Goal: Task Accomplishment & Management: Manage account settings

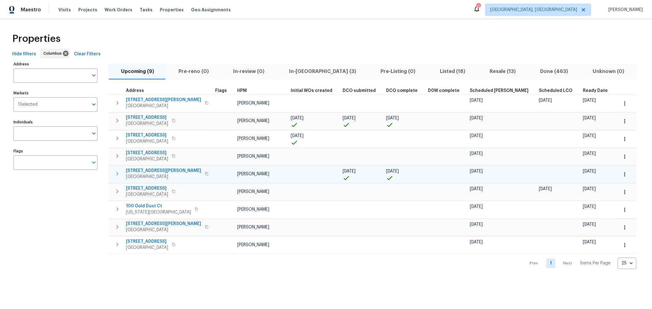
click at [117, 172] on icon "button" at bounding box center [117, 174] width 2 height 4
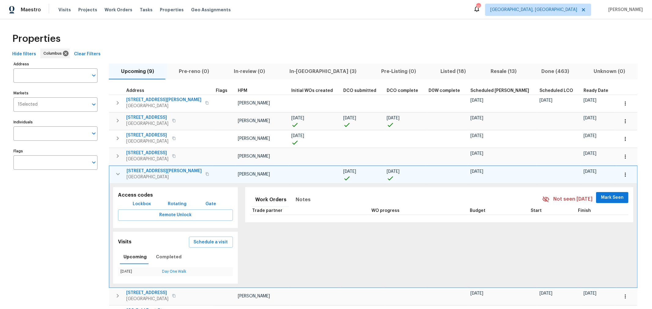
click at [117, 172] on icon "button" at bounding box center [117, 174] width 7 height 7
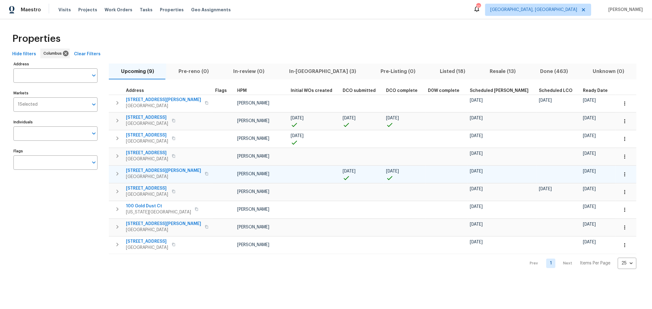
click at [117, 172] on icon "button" at bounding box center [117, 174] width 2 height 4
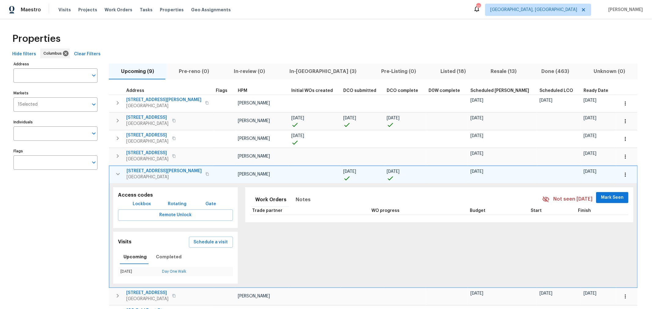
click at [117, 172] on icon "button" at bounding box center [117, 174] width 7 height 7
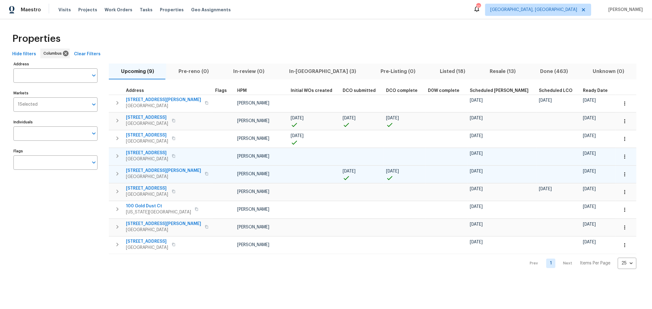
click at [618, 156] on button "button" at bounding box center [624, 156] width 13 height 13
click at [557, 176] on li "Admin" at bounding box center [571, 180] width 68 height 10
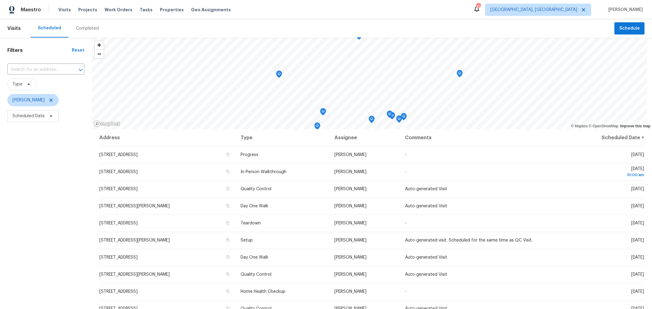
click at [44, 187] on div "Filters Reset ​ Type Keith Hollingsworth Scheduled Date" at bounding box center [46, 207] width 92 height 339
click at [65, 294] on div "Filters Reset ​ Type Keith Hollingsworth Scheduled Date" at bounding box center [46, 207] width 92 height 339
click at [54, 100] on icon at bounding box center [51, 100] width 5 height 5
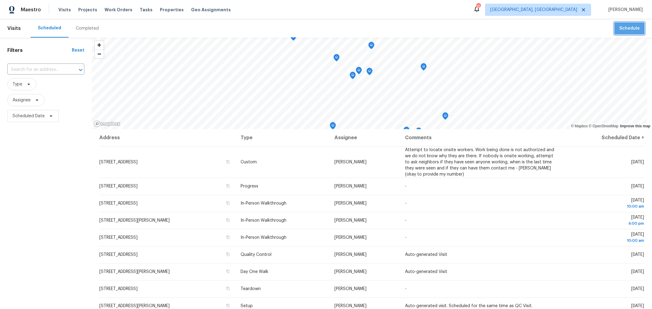
click at [633, 29] on span "Schedule" at bounding box center [629, 29] width 20 height 8
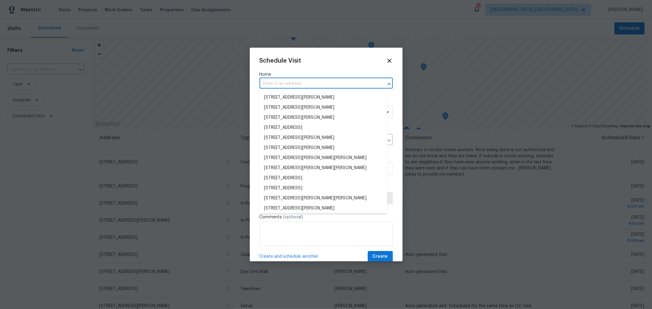
click at [274, 85] on input "text" at bounding box center [318, 83] width 116 height 9
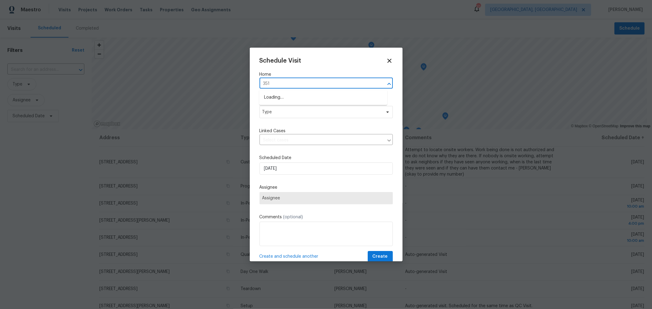
type input "3519"
click at [276, 93] on li "3519 Walnut Creek Dr, Columbus, OH 43224" at bounding box center [323, 98] width 128 height 10
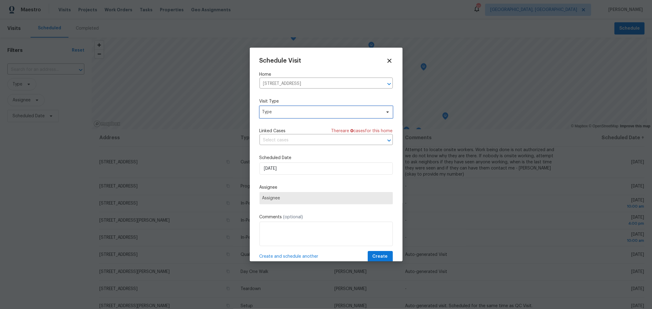
click at [283, 111] on span "Type" at bounding box center [321, 112] width 119 height 6
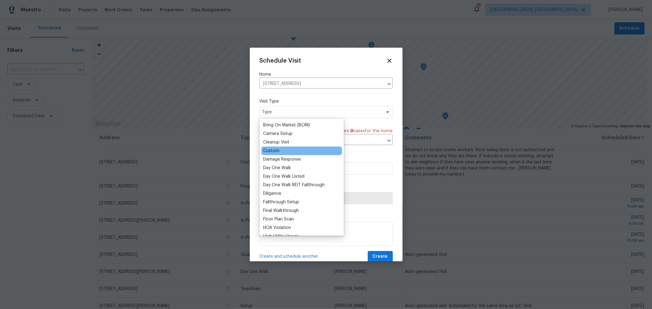
scroll to position [68, 0]
click at [274, 150] on div "Custom" at bounding box center [271, 151] width 16 height 6
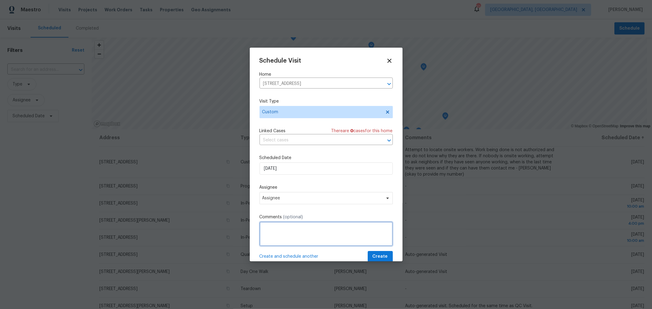
click at [289, 244] on textarea at bounding box center [326, 234] width 133 height 24
type textarea "Y"
click at [271, 231] on textarea "Shadowing MF on IPW" at bounding box center [326, 234] width 133 height 24
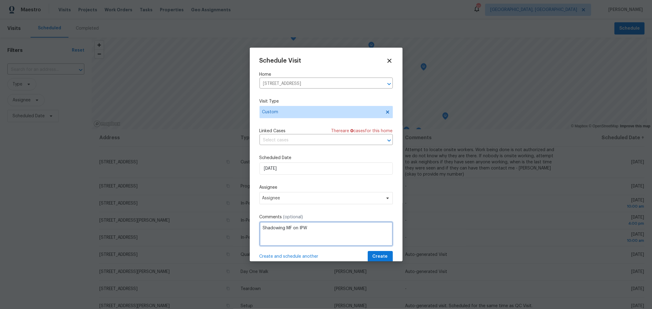
type textarea "Shadowing MF on IPW"
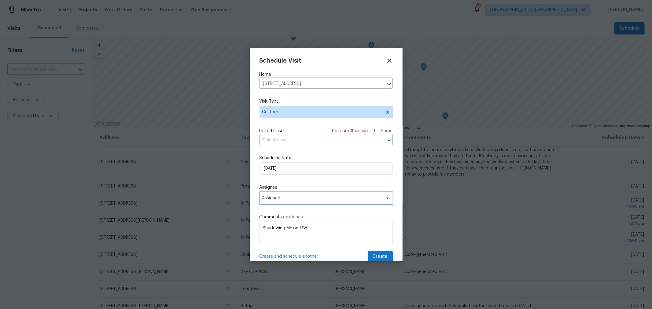
click at [288, 200] on span "Assignee" at bounding box center [322, 198] width 120 height 5
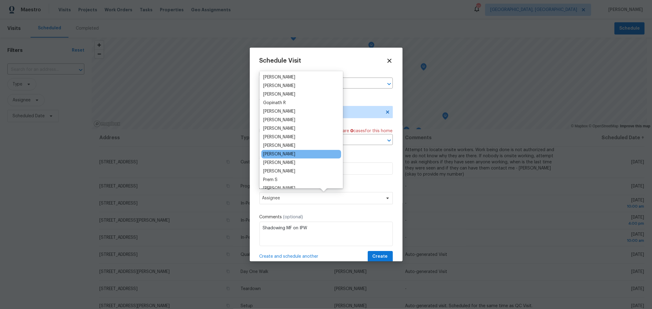
scroll to position [34, 0]
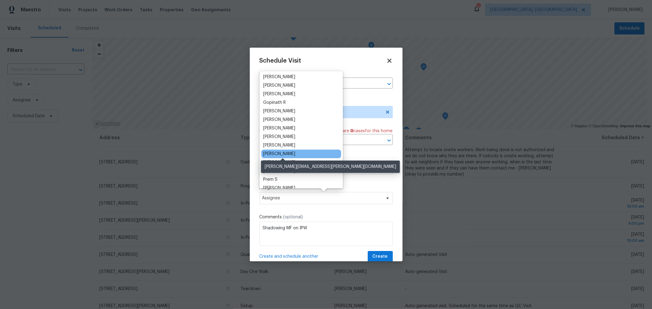
click at [295, 152] on div "[PERSON_NAME]" at bounding box center [279, 154] width 32 height 6
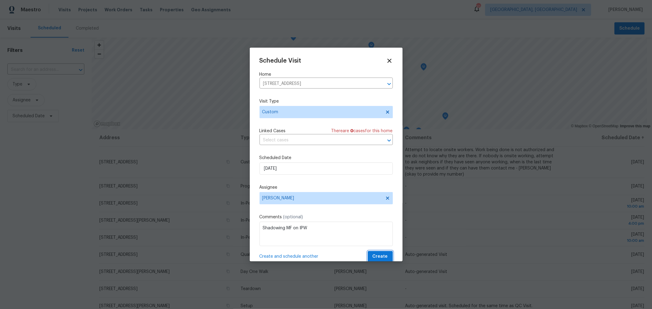
click at [373, 256] on span "Create" at bounding box center [380, 257] width 15 height 8
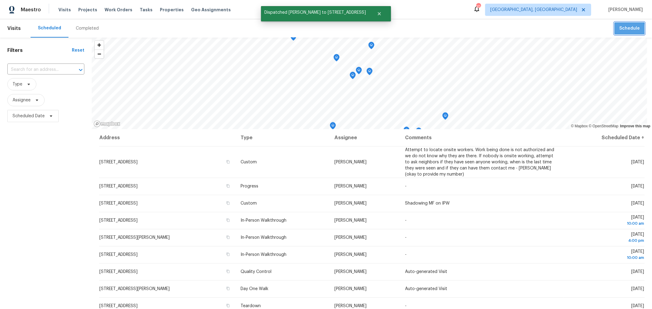
click at [622, 29] on span "Schedule" at bounding box center [629, 29] width 20 height 8
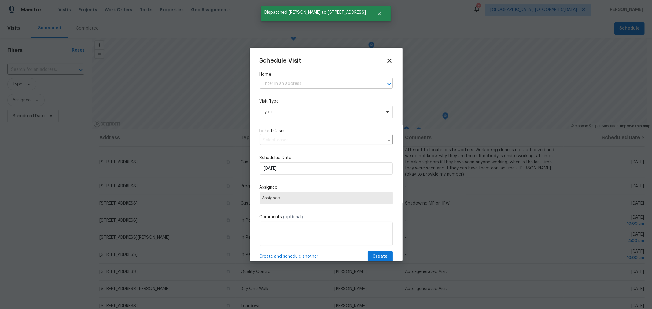
click at [297, 79] on input "text" at bounding box center [318, 83] width 116 height 9
type input "1645"
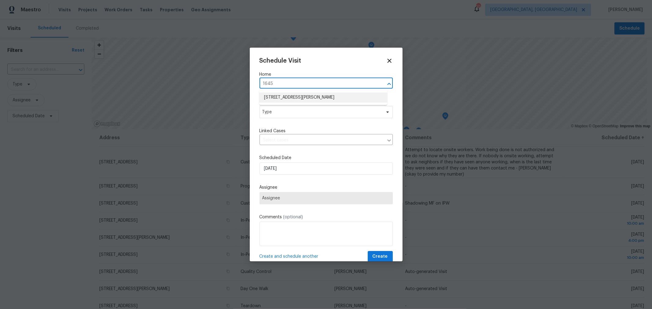
click at [314, 97] on li "[STREET_ADDRESS][PERSON_NAME]" at bounding box center [323, 98] width 128 height 10
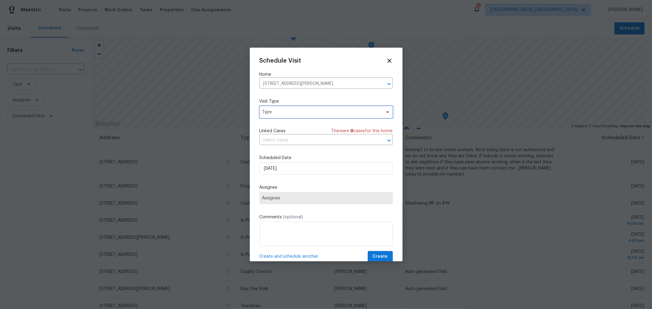
click at [288, 113] on span "Type" at bounding box center [321, 112] width 119 height 6
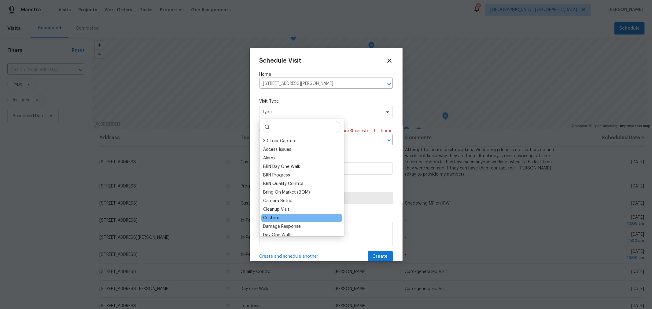
click at [277, 216] on div "Custom" at bounding box center [271, 218] width 16 height 6
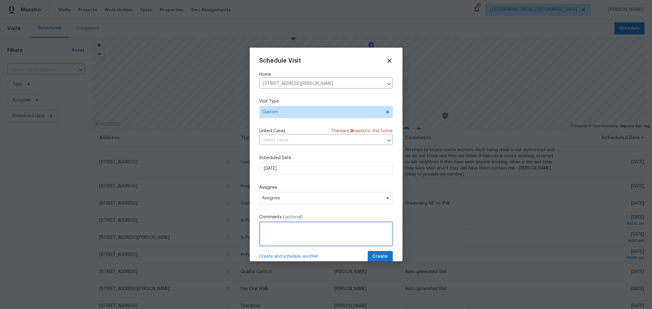
click at [281, 231] on textarea at bounding box center [326, 234] width 133 height 24
type textarea "S"
paste textarea "Shadowing MF on IPW"
type textarea "Shadowing MF on IPW"
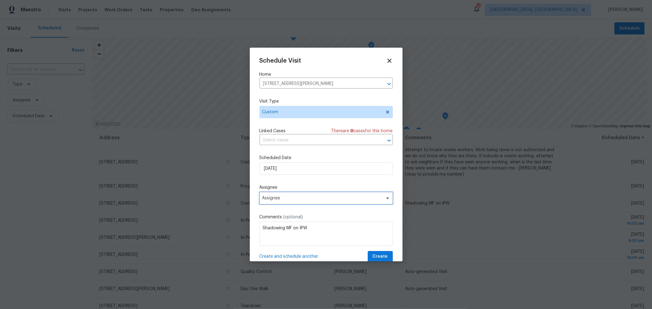
click at [331, 198] on span "Assignee" at bounding box center [322, 198] width 120 height 5
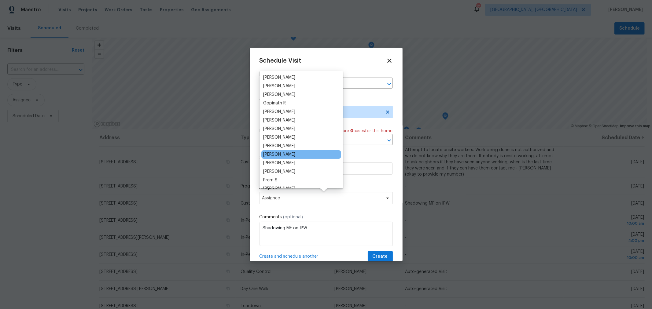
scroll to position [34, 0]
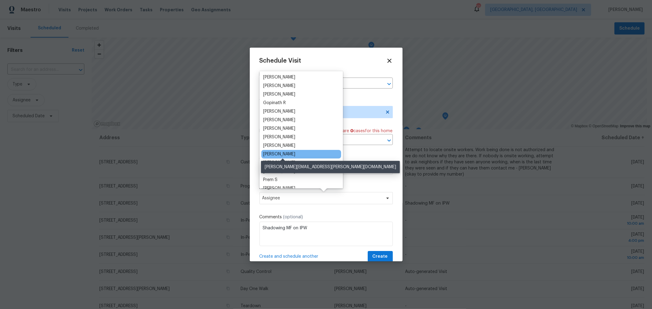
click at [295, 152] on div "[PERSON_NAME]" at bounding box center [279, 154] width 32 height 6
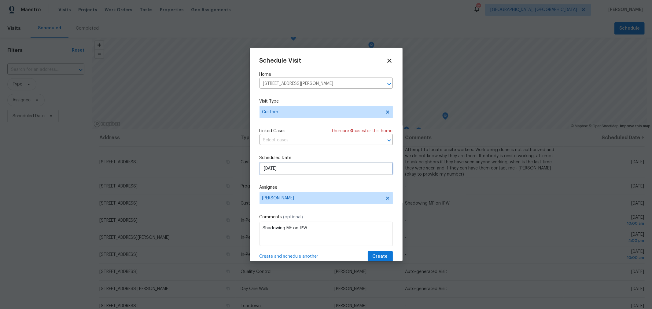
click at [322, 167] on input "10/1/2025" at bounding box center [326, 169] width 133 height 12
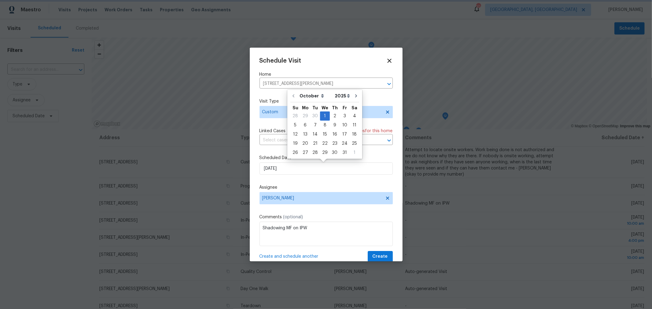
click at [372, 180] on div "Schedule Visit Home 1645 Hansen Ave, Columbus, OH 43224 ​ Visit Type Custom Lin…" at bounding box center [326, 159] width 133 height 205
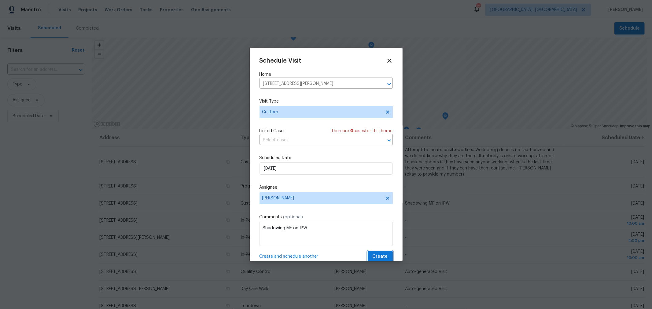
click at [374, 254] on span "Create" at bounding box center [380, 257] width 15 height 8
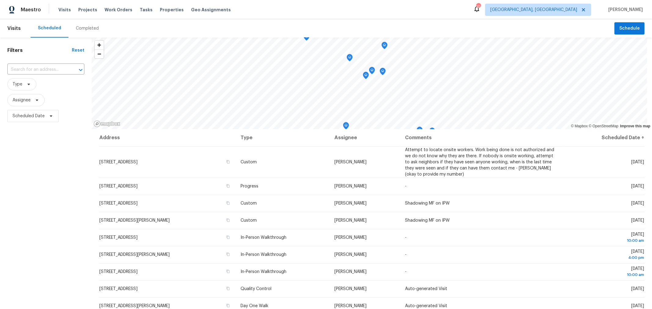
click at [57, 243] on div "Filters Reset ​ Type Assignee Scheduled Date" at bounding box center [46, 207] width 92 height 339
click at [631, 23] on button "Schedule" at bounding box center [630, 28] width 30 height 13
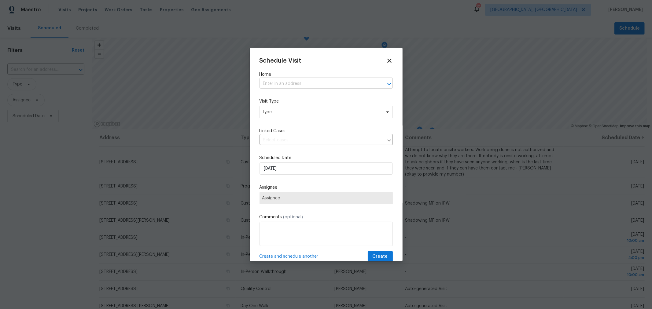
click at [291, 80] on input "text" at bounding box center [318, 83] width 116 height 9
type input "4517"
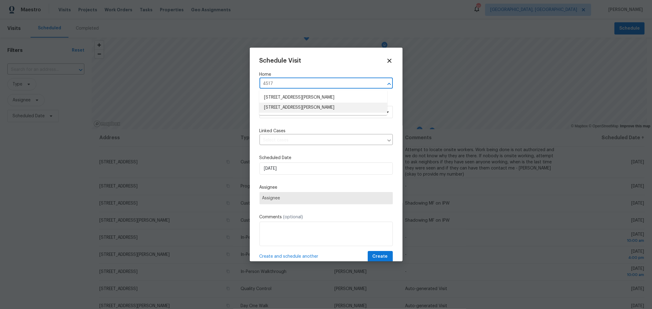
click at [302, 110] on li "[STREET_ADDRESS][PERSON_NAME]" at bounding box center [323, 108] width 128 height 10
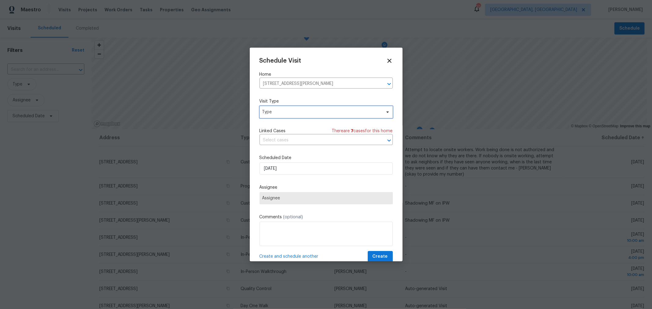
click at [290, 116] on span "Type" at bounding box center [326, 112] width 133 height 12
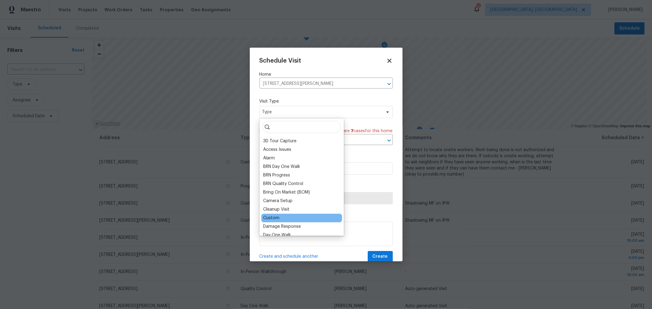
click at [277, 219] on div "Custom" at bounding box center [271, 218] width 16 height 6
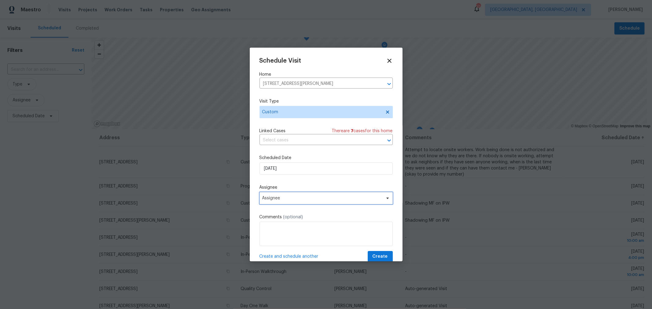
click at [294, 198] on span "Assignee" at bounding box center [322, 198] width 120 height 5
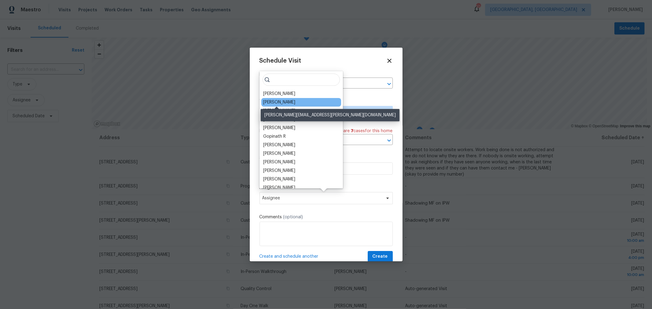
click at [282, 104] on div "[PERSON_NAME]" at bounding box center [279, 102] width 32 height 6
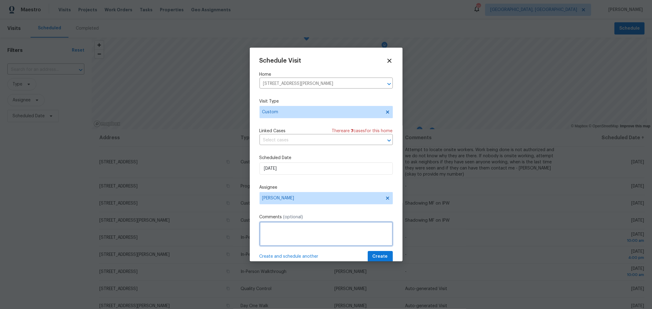
click at [296, 231] on textarea at bounding box center [326, 234] width 133 height 24
type textarea "Shadow KH on scoping a new house - TBD - waiting on DCO submission"
click at [339, 214] on div "Schedule Visit Home 4517 Clayburn Dr W, Grove City, OH 43123 ​ Visit Type Custo…" at bounding box center [326, 159] width 133 height 205
click at [378, 257] on span "Create" at bounding box center [380, 257] width 15 height 8
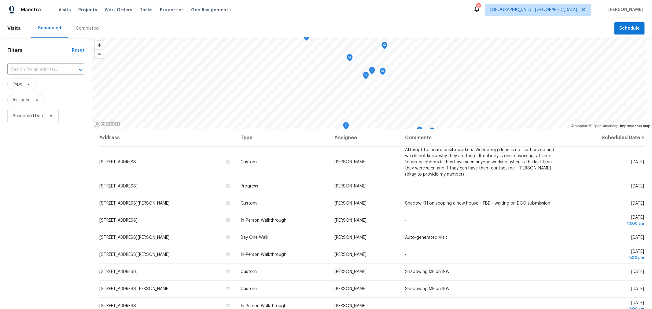
click at [62, 145] on div "Filters Reset ​ Type Assignee Scheduled Date" at bounding box center [46, 207] width 92 height 339
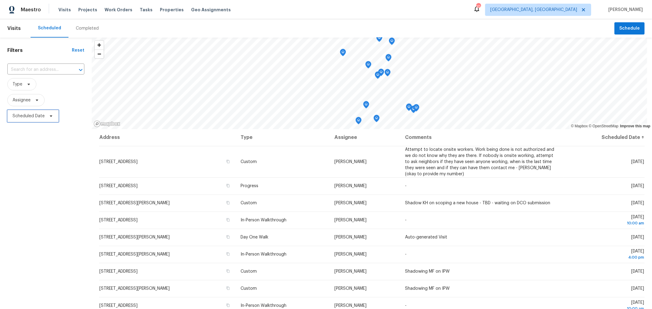
click at [42, 117] on span "Scheduled Date" at bounding box center [29, 116] width 32 height 6
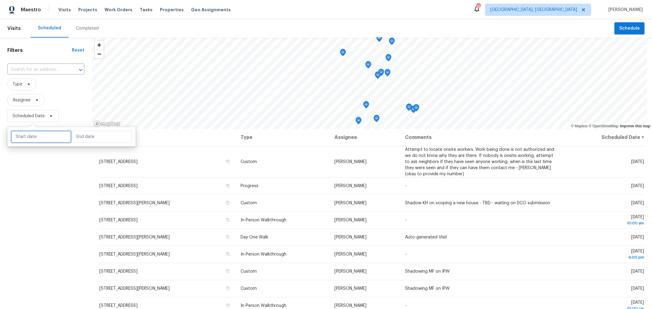
click at [42, 138] on input "text" at bounding box center [41, 137] width 60 height 12
select select "9"
select select "2025"
select select "10"
select select "2025"
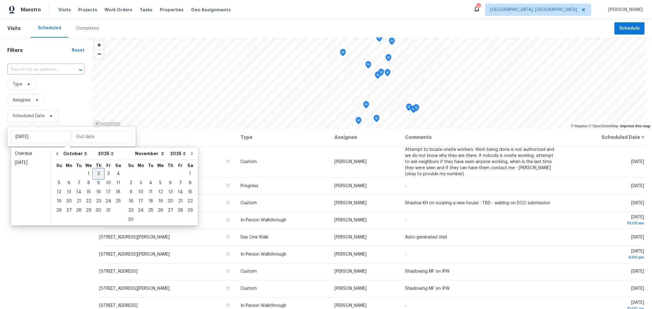
click at [99, 173] on div "2" at bounding box center [99, 174] width 10 height 9
type input "[DATE]"
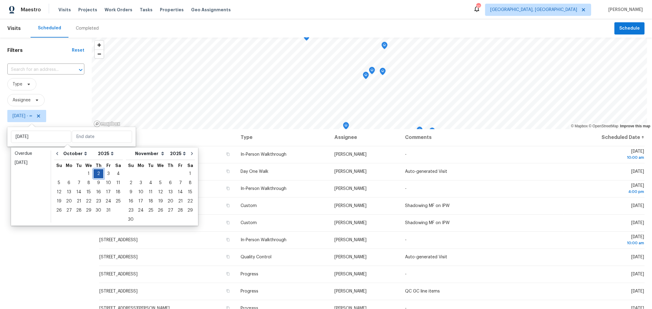
click at [99, 173] on div "2" at bounding box center [99, 174] width 10 height 9
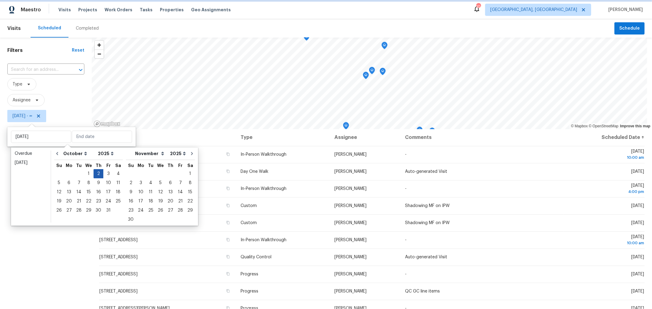
type input "[DATE]"
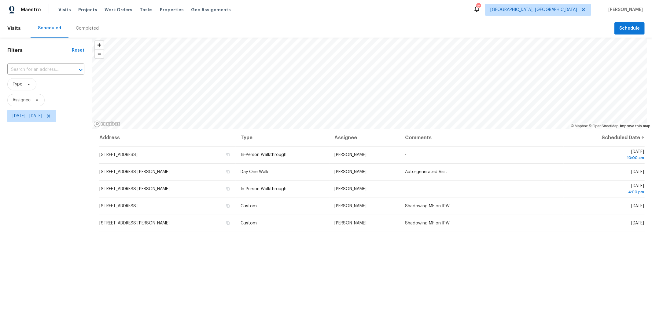
click at [49, 207] on div "Filters Reset ​ Type Assignee Thu, Oct 02 - Thu, Oct 02" at bounding box center [46, 207] width 92 height 339
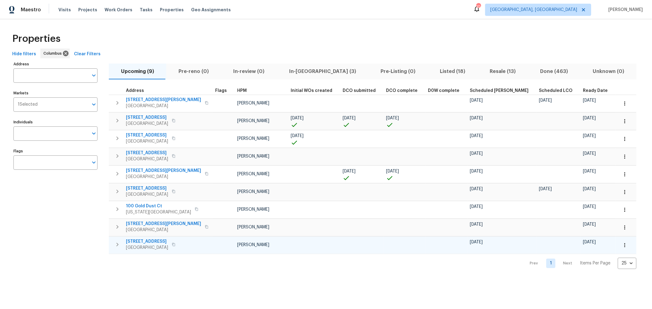
click at [622, 242] on icon "button" at bounding box center [625, 245] width 6 height 6
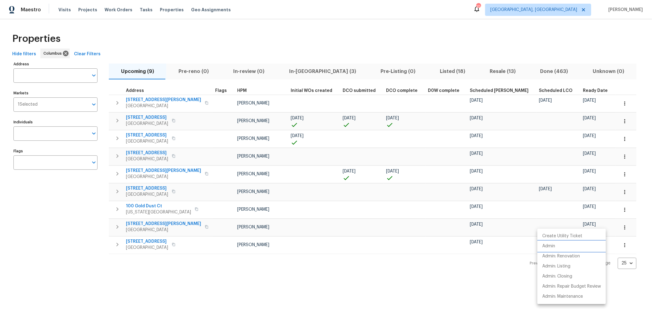
click at [569, 244] on li "Admin" at bounding box center [571, 247] width 68 height 10
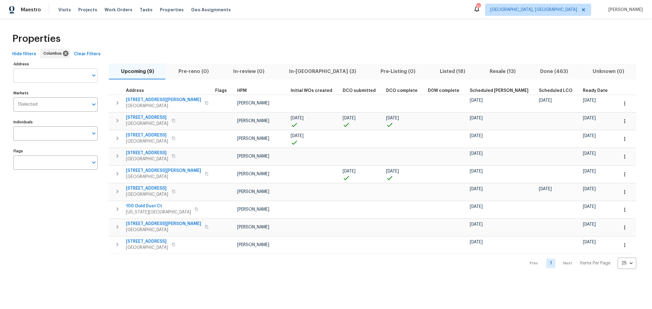
click at [60, 71] on input "Address" at bounding box center [50, 75] width 75 height 14
type input "1214"
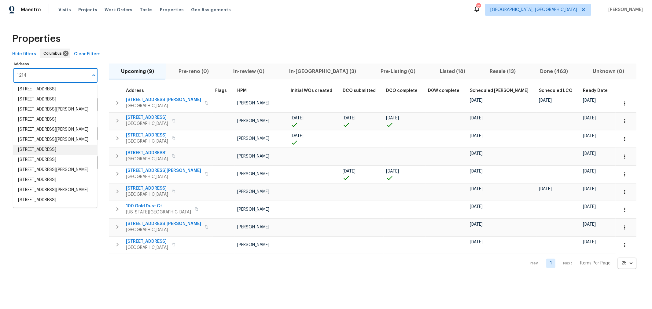
scroll to position [167, 0]
click at [62, 145] on li "1214 Sanctuary Pl # 34 Columbus OH 43230" at bounding box center [55, 150] width 84 height 10
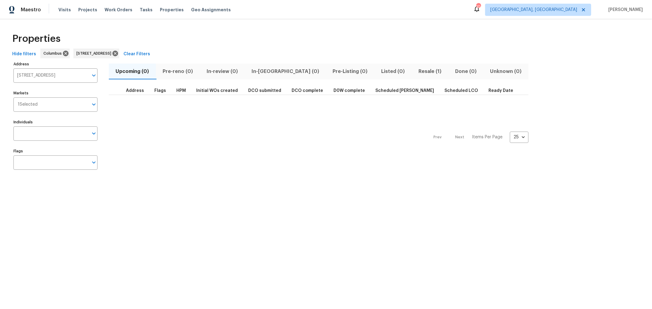
click at [415, 69] on span "Resale (1)" at bounding box center [429, 71] width 29 height 9
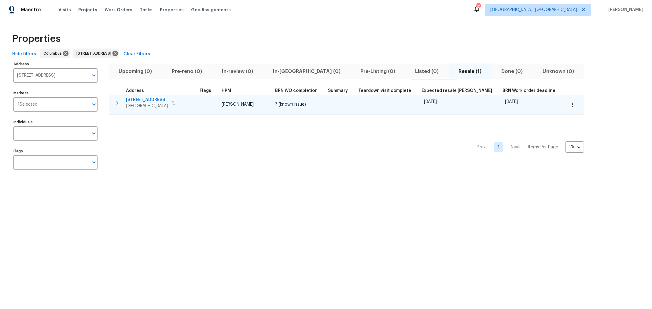
click at [142, 101] on span "[STREET_ADDRESS]" at bounding box center [147, 100] width 42 height 6
click at [117, 101] on icon "button" at bounding box center [117, 103] width 2 height 4
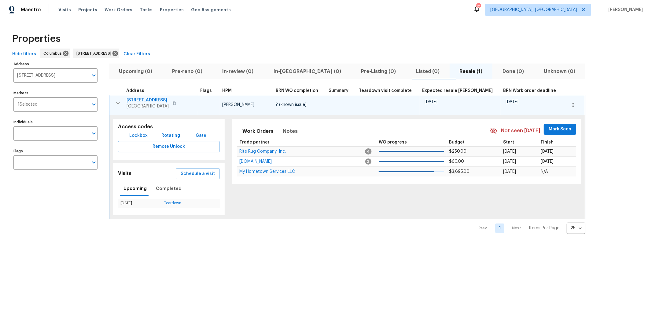
click at [151, 98] on span "[STREET_ADDRESS]" at bounding box center [148, 100] width 42 height 6
click at [420, 95] on td "10/31/25" at bounding box center [460, 105] width 81 height 20
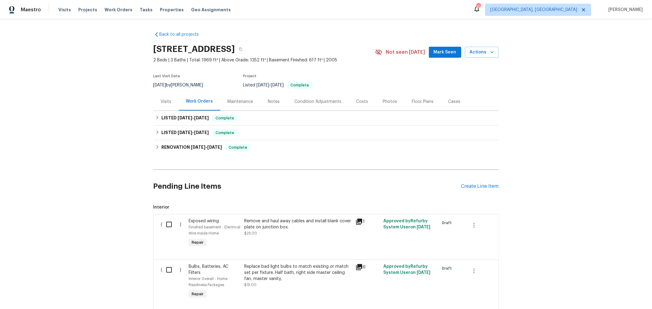
click at [156, 100] on div "Visits" at bounding box center [165, 102] width 25 height 18
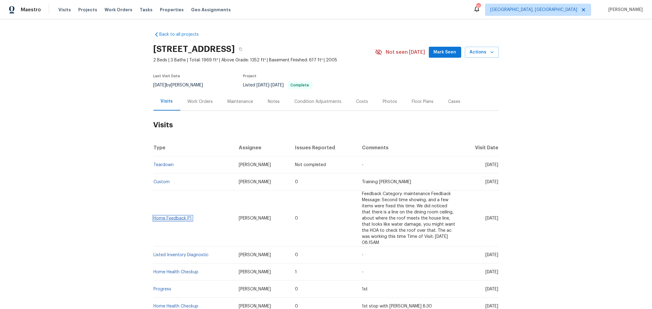
click at [158, 216] on link "Home Feedback P1" at bounding box center [173, 218] width 38 height 4
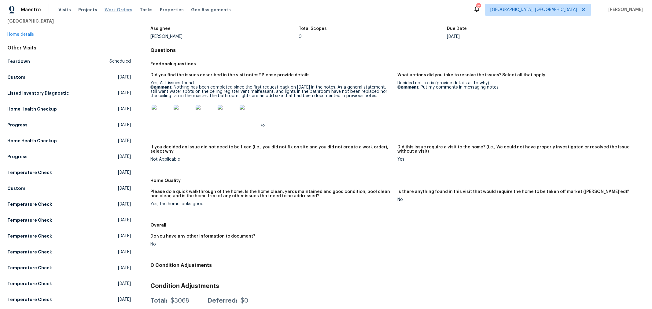
scroll to position [35, 0]
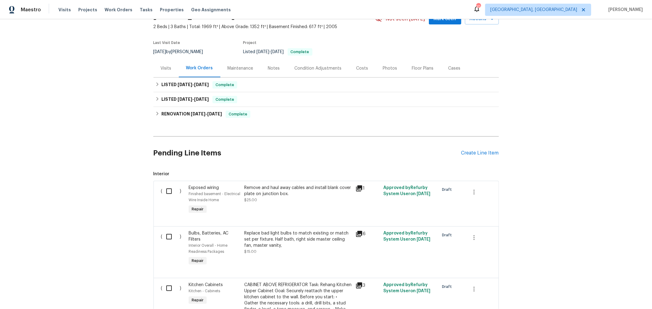
scroll to position [34, 0]
click at [511, 126] on div "Back to all projects [STREET_ADDRESS] 2 Beds | 3 Baths | Total: 1969 ft² | Abov…" at bounding box center [326, 164] width 652 height 290
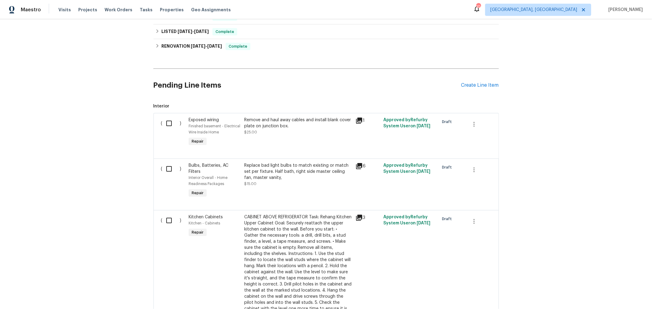
scroll to position [102, 0]
click at [357, 122] on icon at bounding box center [359, 120] width 7 height 7
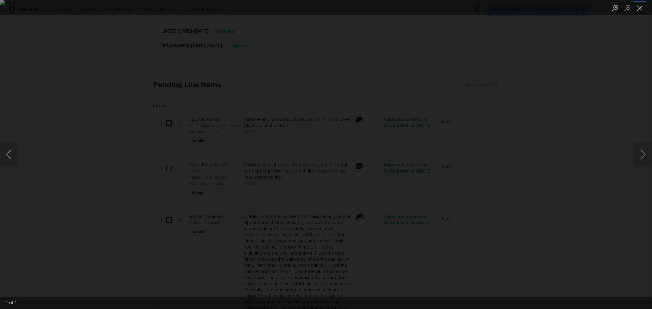
click at [637, 7] on button "Close lightbox" at bounding box center [640, 7] width 12 height 11
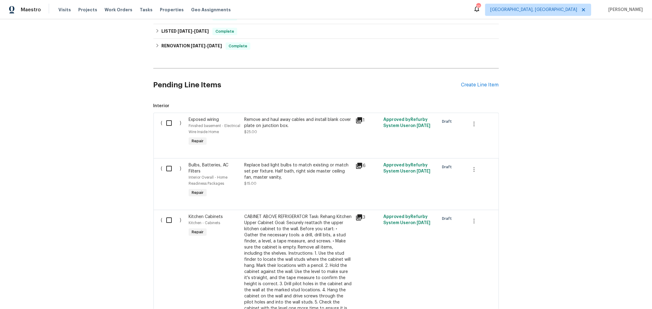
click at [359, 168] on icon at bounding box center [359, 165] width 7 height 7
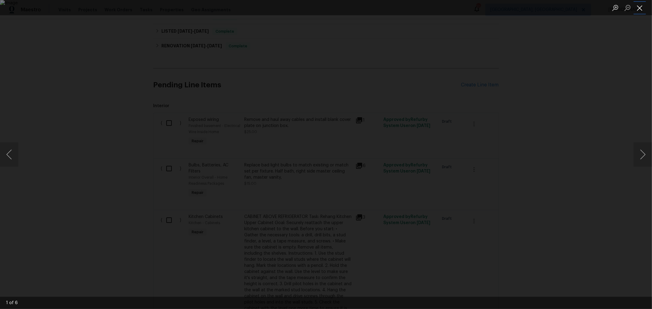
click at [638, 9] on button "Close lightbox" at bounding box center [640, 7] width 12 height 11
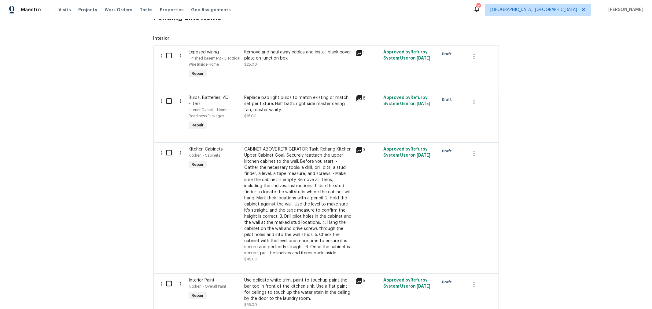
scroll to position [169, 0]
click at [356, 150] on icon at bounding box center [359, 149] width 7 height 7
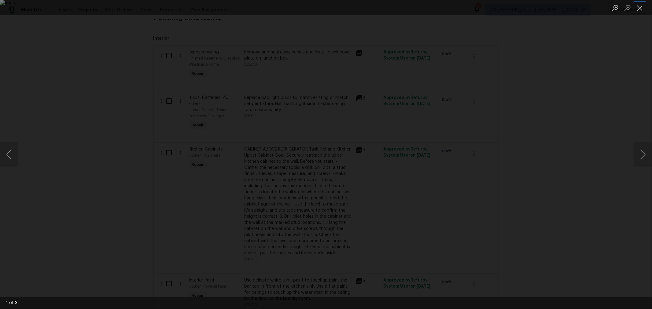
click at [638, 10] on button "Close lightbox" at bounding box center [640, 7] width 12 height 11
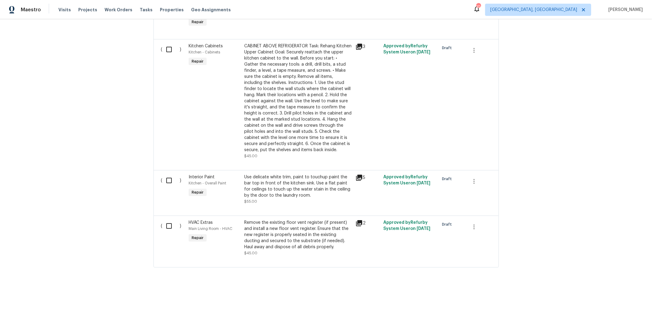
scroll to position [277, 0]
click at [357, 175] on icon at bounding box center [359, 178] width 6 height 6
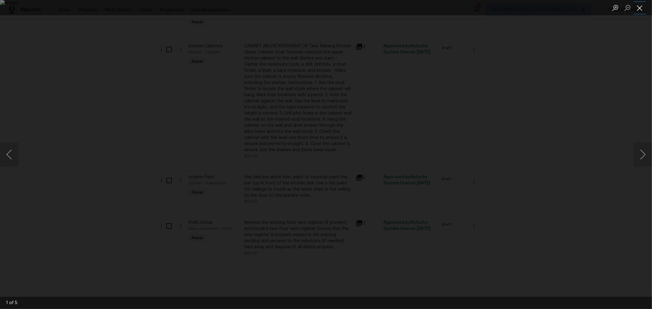
click at [641, 6] on button "Close lightbox" at bounding box center [640, 7] width 12 height 11
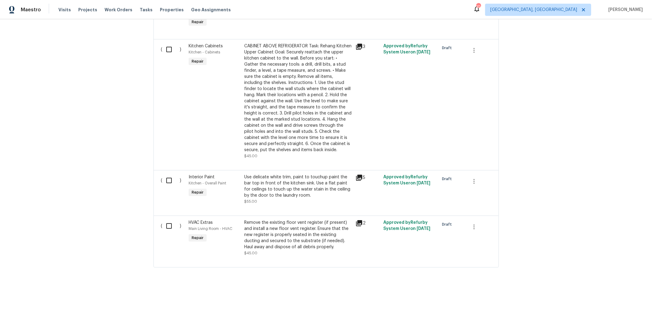
click at [358, 220] on icon at bounding box center [359, 223] width 7 height 7
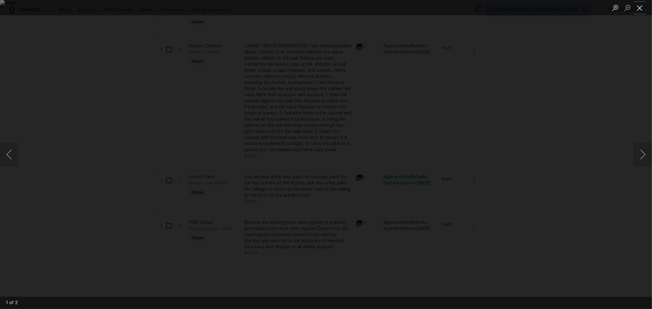
click at [642, 10] on button "Close lightbox" at bounding box center [640, 7] width 12 height 11
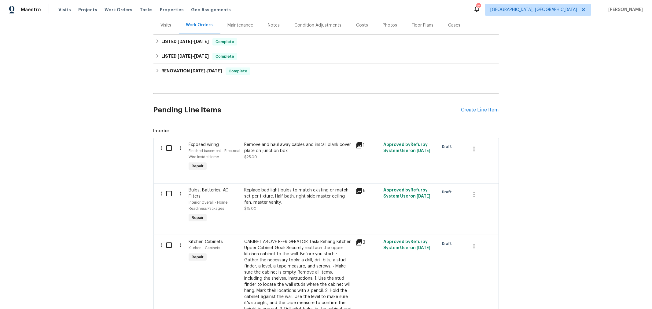
scroll to position [0, 0]
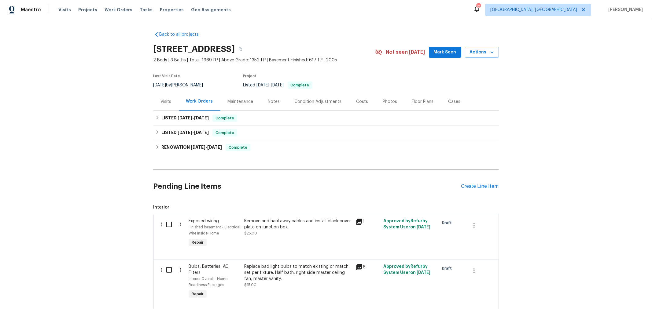
click at [161, 96] on div "Visits" at bounding box center [165, 102] width 25 height 18
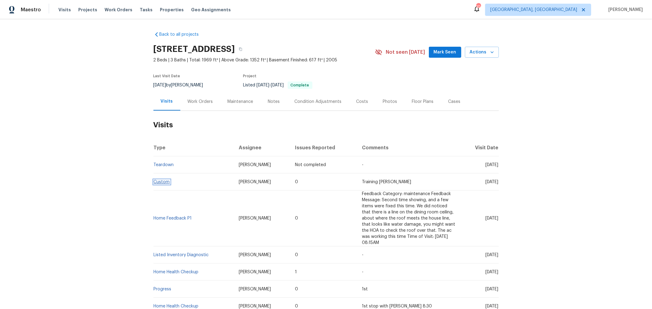
click at [160, 181] on link "Custom" at bounding box center [162, 182] width 16 height 4
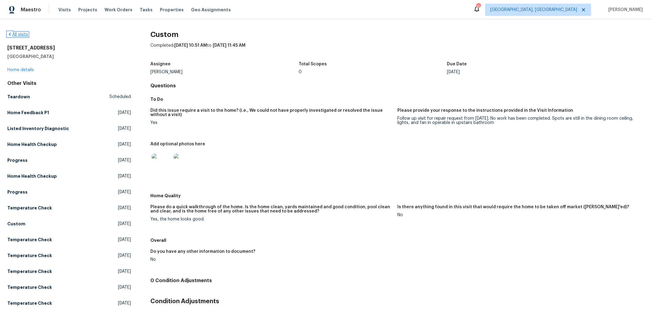
click at [16, 35] on link "All visits" at bounding box center [17, 34] width 21 height 4
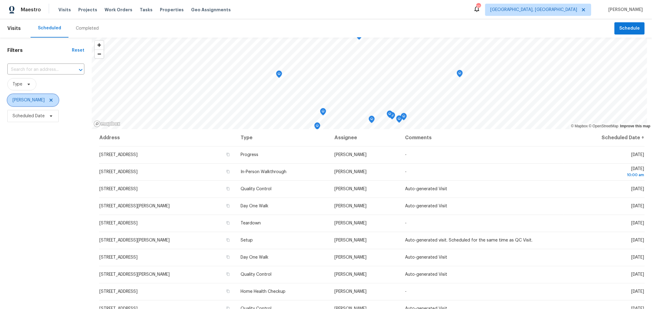
click at [53, 100] on icon at bounding box center [51, 100] width 3 height 3
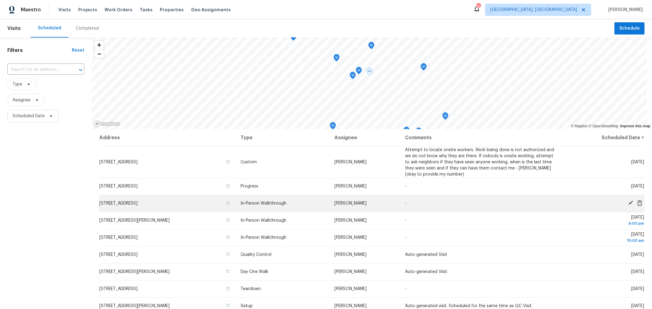
click at [628, 201] on icon at bounding box center [631, 204] width 6 height 6
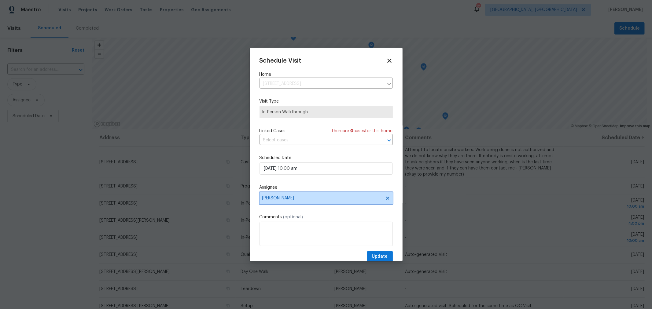
click at [309, 200] on span "[PERSON_NAME]" at bounding box center [322, 198] width 120 height 5
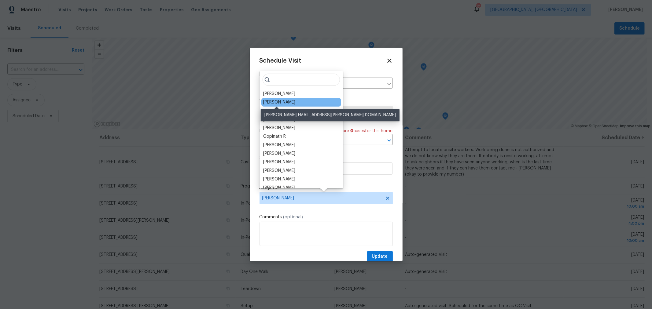
click at [277, 100] on div "[PERSON_NAME]" at bounding box center [279, 102] width 32 height 6
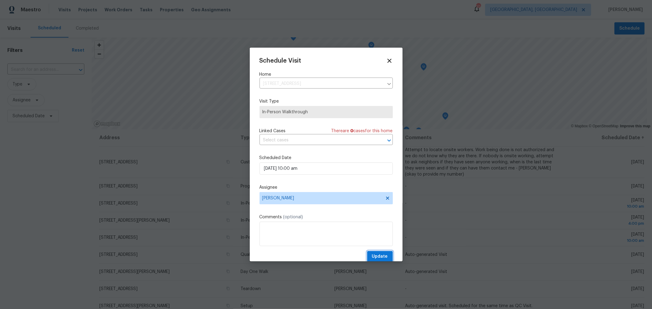
click at [381, 257] on span "Update" at bounding box center [380, 257] width 16 height 8
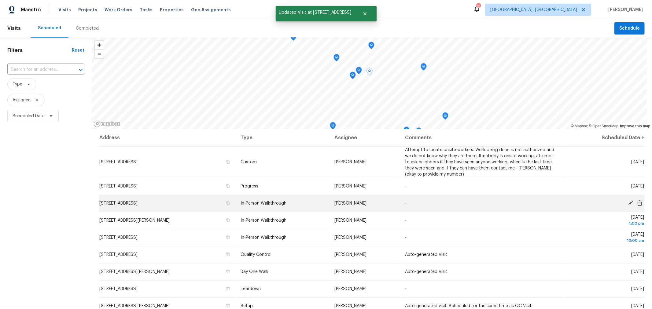
click at [628, 201] on icon at bounding box center [631, 204] width 6 height 6
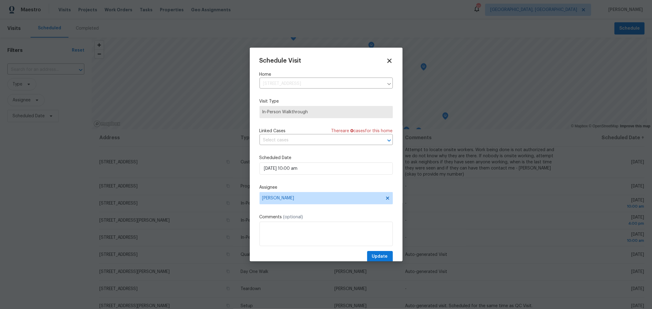
click at [387, 59] on icon at bounding box center [389, 61] width 4 height 4
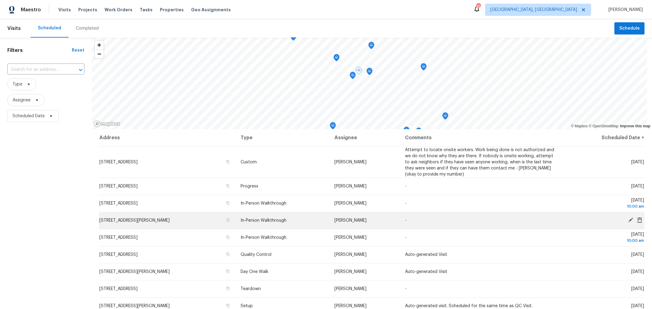
click at [628, 218] on icon at bounding box center [631, 221] width 6 height 6
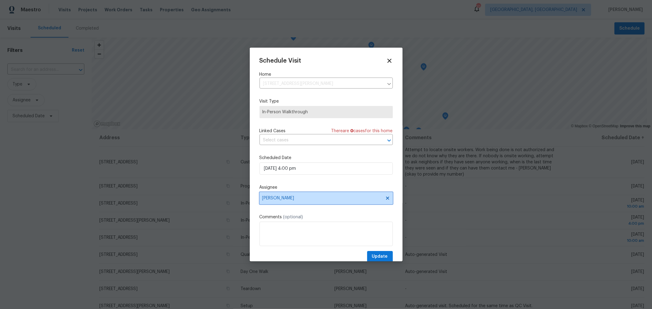
click at [333, 197] on span "[PERSON_NAME]" at bounding box center [322, 198] width 120 height 5
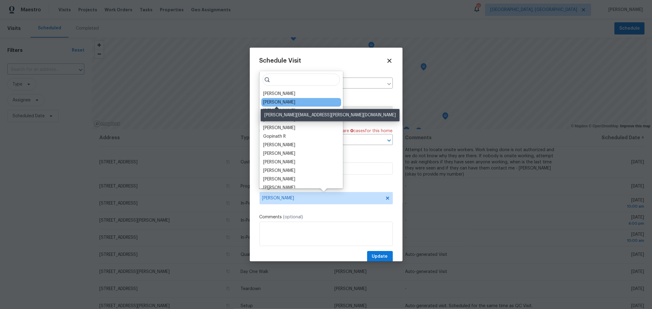
click at [287, 102] on div "[PERSON_NAME]" at bounding box center [279, 102] width 32 height 6
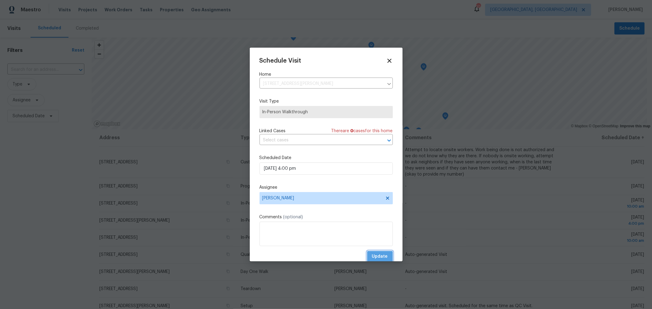
click at [374, 255] on span "Update" at bounding box center [380, 257] width 16 height 8
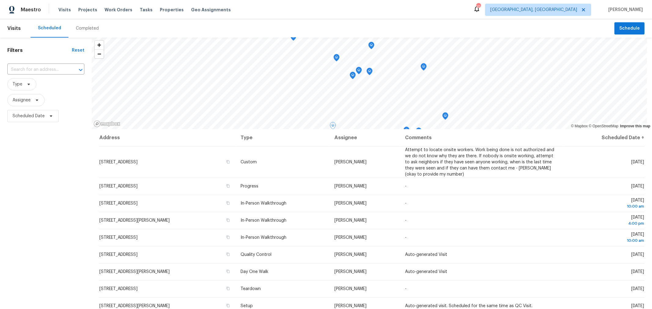
click at [79, 176] on div "Filters Reset ​ Type Assignee Scheduled Date" at bounding box center [46, 207] width 92 height 339
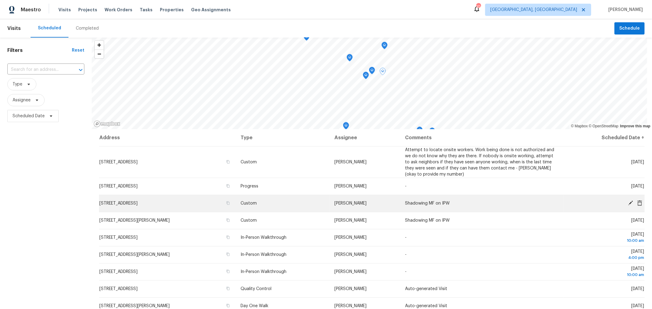
click at [628, 202] on icon at bounding box center [631, 204] width 6 height 6
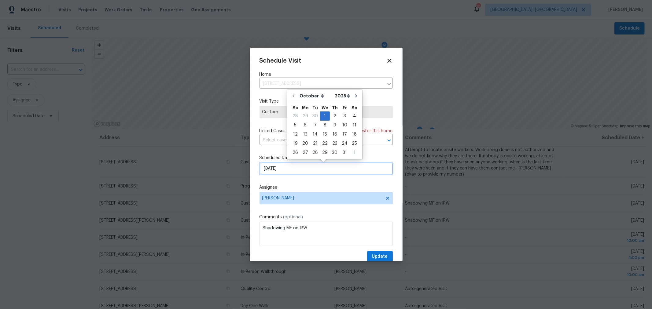
click at [291, 165] on input "[DATE]" at bounding box center [326, 169] width 133 height 12
click at [333, 114] on div "2" at bounding box center [335, 116] width 10 height 9
type input "10/2/2025"
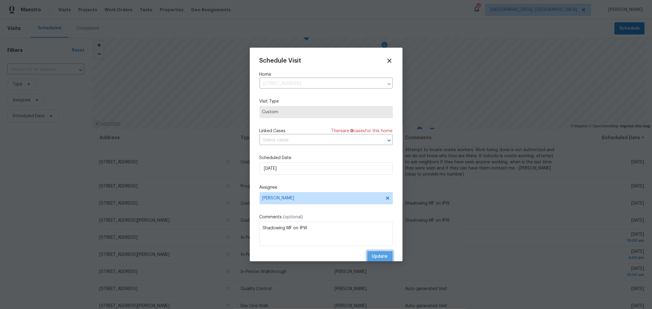
click at [379, 255] on span "Update" at bounding box center [380, 257] width 16 height 8
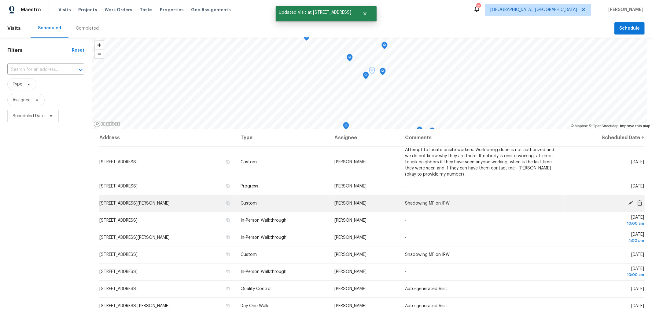
click at [628, 201] on icon at bounding box center [630, 203] width 5 height 5
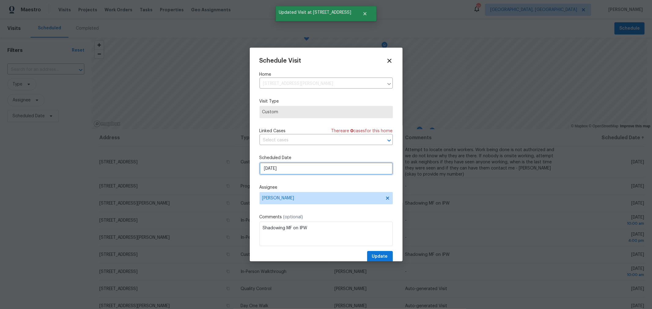
click at [331, 164] on input "10/1/2025" at bounding box center [326, 169] width 133 height 12
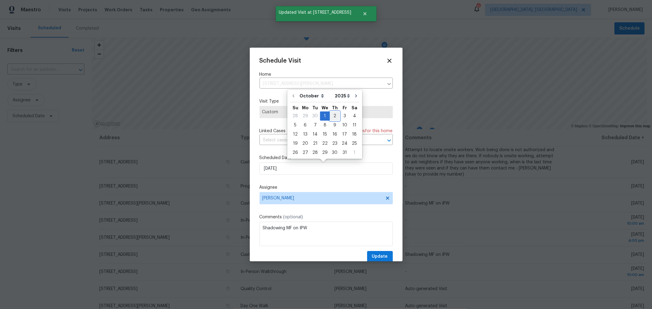
click at [331, 116] on div "2" at bounding box center [335, 116] width 10 height 9
type input "10/2/2025"
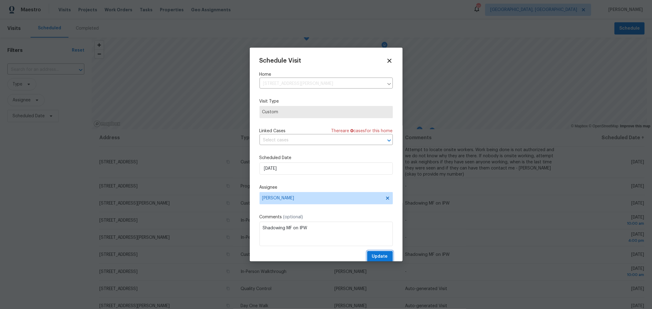
click at [377, 257] on span "Update" at bounding box center [380, 257] width 16 height 8
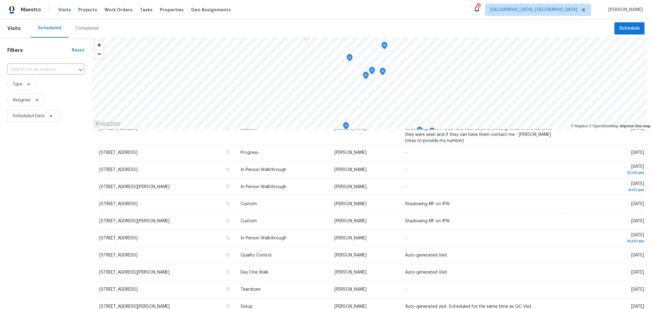
scroll to position [34, 0]
click at [444, 25] on div "Scheduled Completed" at bounding box center [323, 28] width 584 height 18
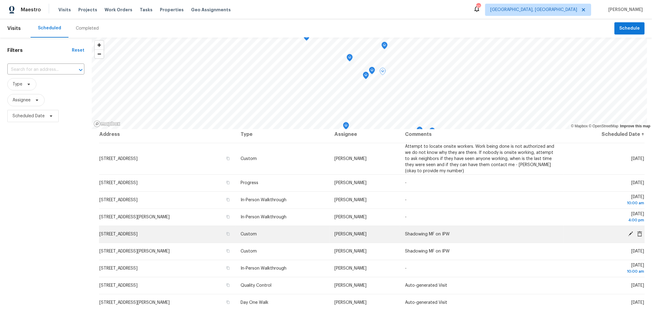
scroll to position [0, 0]
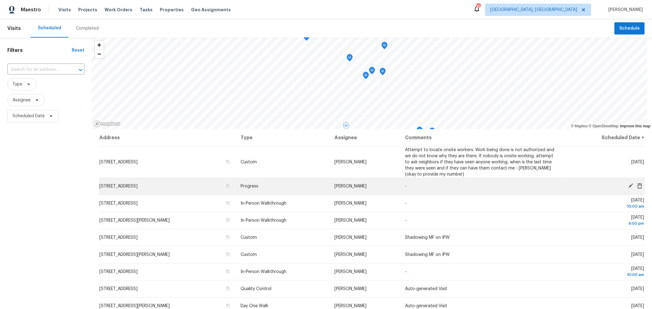
click at [160, 183] on td "1723 Farberdale Dr, Columbus, OH 43223" at bounding box center [167, 186] width 137 height 17
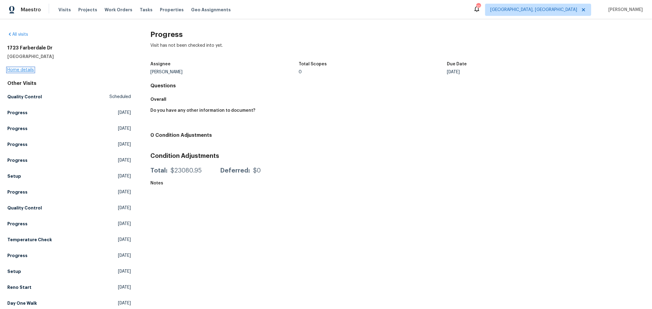
click at [19, 71] on link "Home details" at bounding box center [20, 70] width 27 height 4
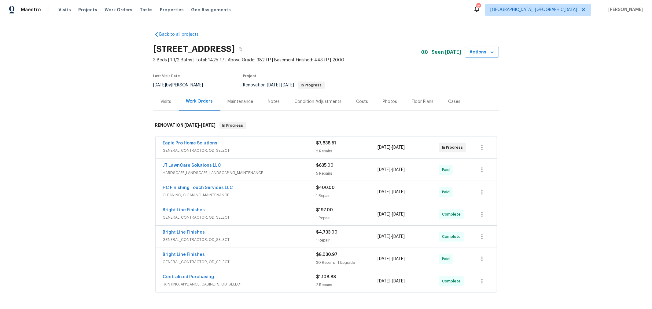
click at [272, 99] on div "Notes" at bounding box center [274, 102] width 12 height 6
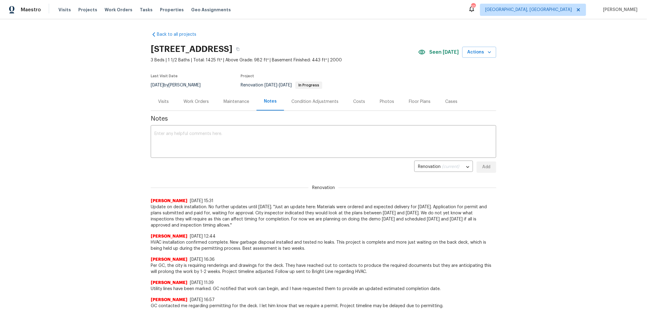
click at [192, 102] on div "Work Orders" at bounding box center [195, 102] width 25 height 6
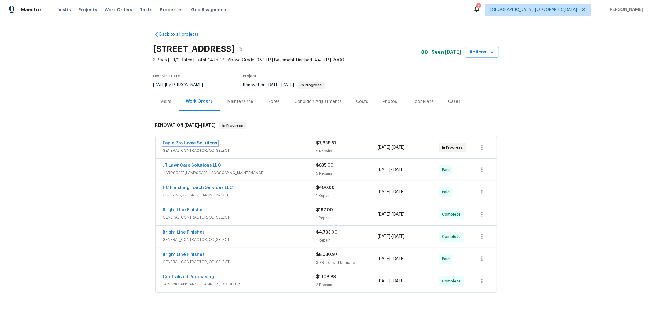
click at [190, 144] on link "Eagle Pro Home Solutions" at bounding box center [190, 143] width 55 height 4
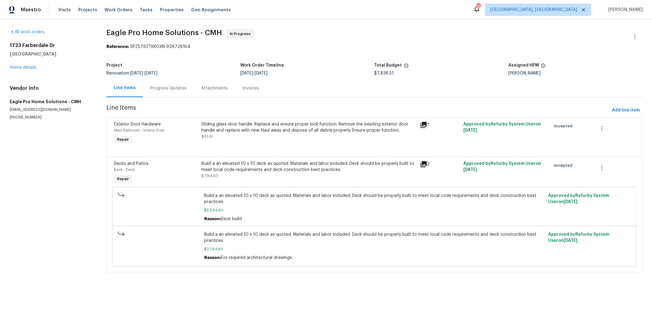
click at [167, 86] on div "Progress Updates" at bounding box center [168, 88] width 36 height 6
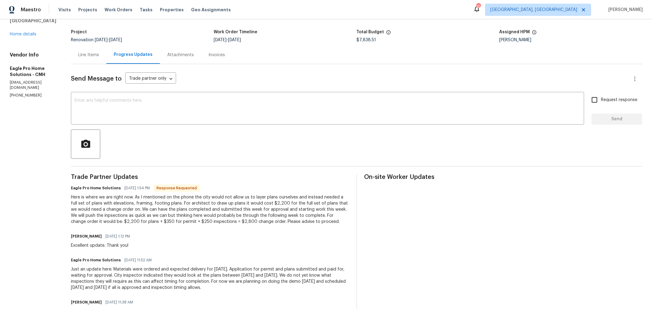
scroll to position [34, 0]
click at [335, 108] on textarea at bounding box center [328, 108] width 506 height 21
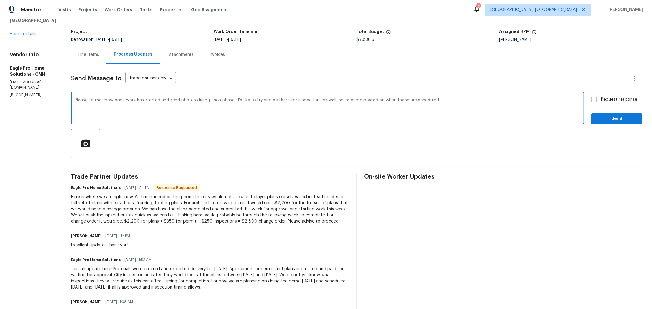
type textarea "Please let me know once work has started and send photos during each phase. I'd…"
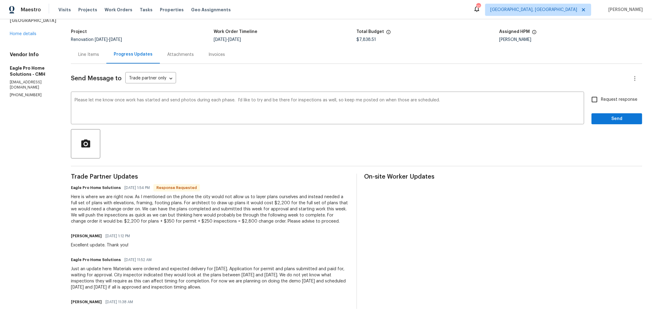
click at [602, 97] on span "Request response" at bounding box center [619, 100] width 36 height 6
click at [601, 97] on input "Request response" at bounding box center [594, 99] width 13 height 13
checkbox input "true"
click at [600, 120] on span "Send" at bounding box center [616, 119] width 41 height 8
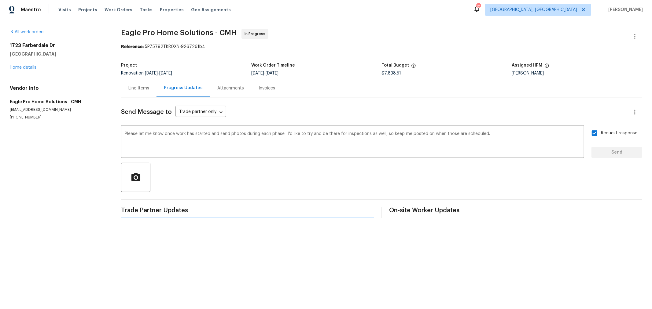
scroll to position [0, 0]
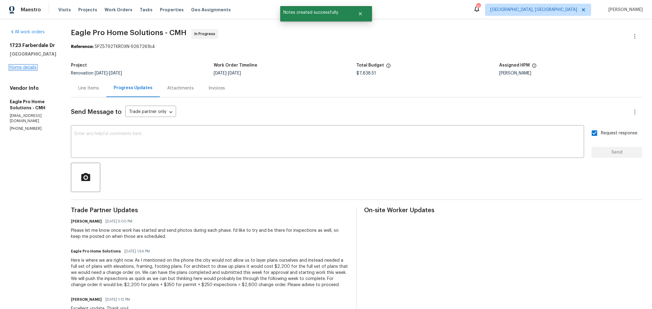
click at [33, 65] on link "Home details" at bounding box center [23, 67] width 27 height 4
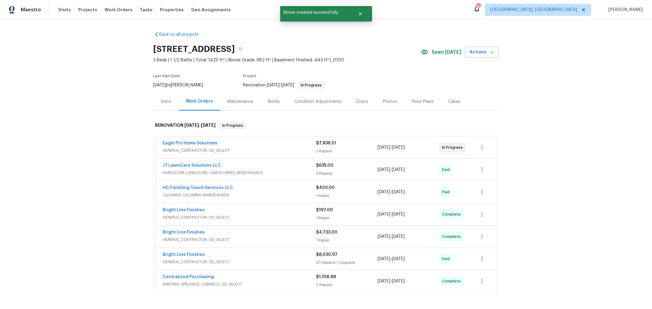
click at [273, 103] on div "Notes" at bounding box center [274, 102] width 12 height 6
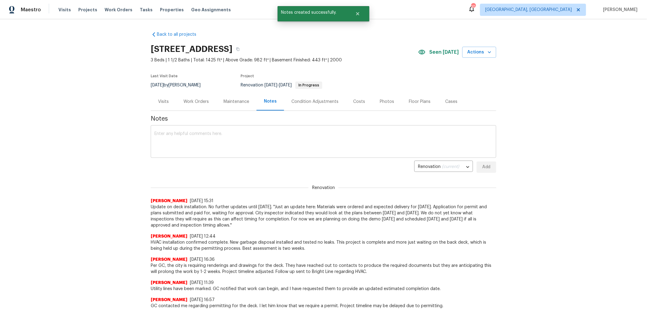
click at [278, 131] on div "x ​" at bounding box center [323, 142] width 345 height 31
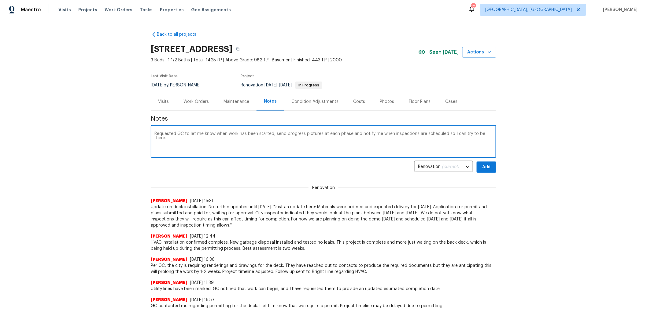
type textarea "Requested GC to let me know when work has been started, send progress pictures …"
click at [490, 167] on button "Add" at bounding box center [487, 167] width 20 height 11
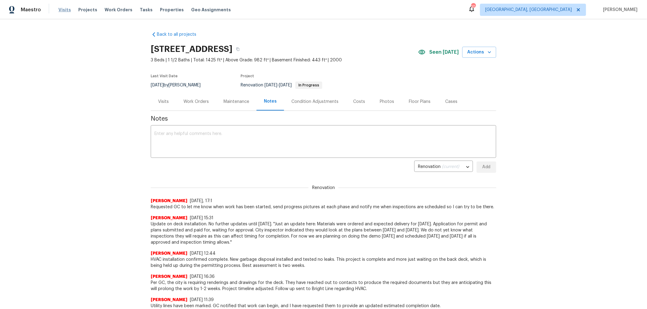
click at [61, 10] on span "Visits" at bounding box center [64, 10] width 13 height 6
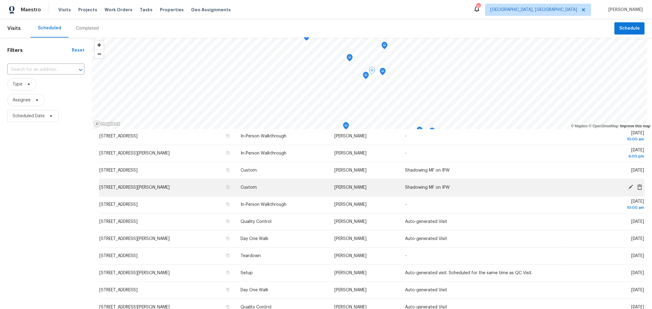
scroll to position [68, 0]
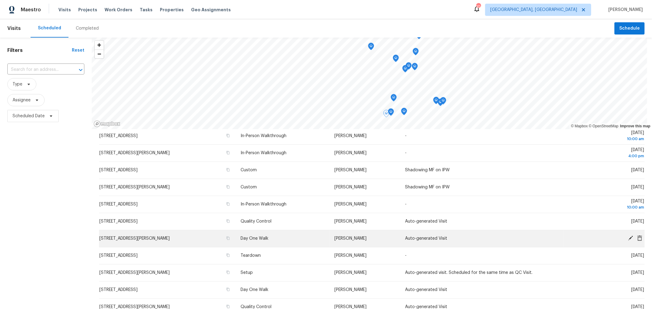
click at [628, 238] on icon at bounding box center [630, 238] width 5 height 5
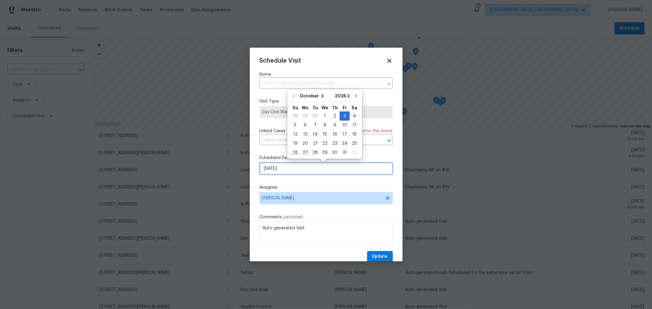
click at [312, 169] on input "[DATE]" at bounding box center [326, 169] width 133 height 12
click at [332, 117] on div "2" at bounding box center [335, 116] width 10 height 9
type input "10/2/2025"
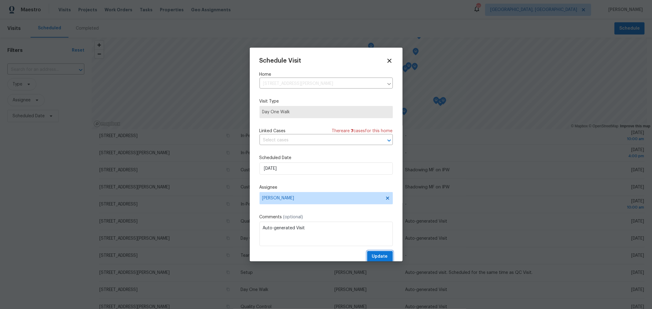
click at [377, 255] on span "Update" at bounding box center [380, 257] width 16 height 8
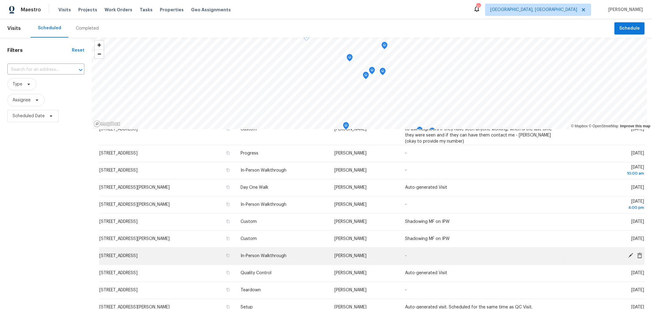
scroll to position [33, 0]
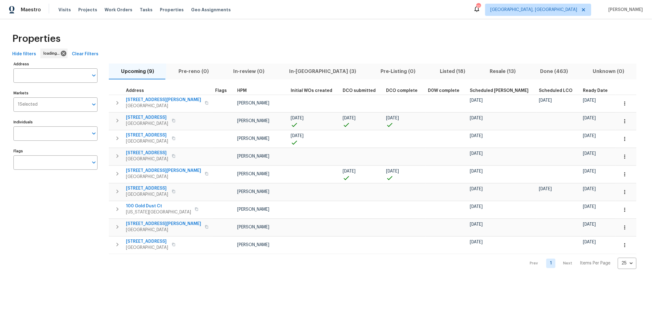
click at [303, 71] on span "In-[GEOGRAPHIC_DATA] (3)" at bounding box center [323, 71] width 84 height 9
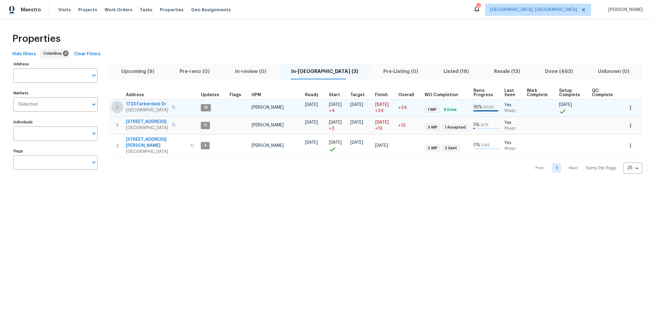
click at [118, 112] on button "button" at bounding box center [117, 107] width 12 height 12
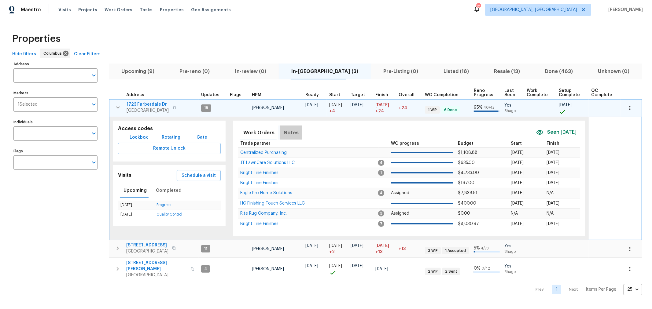
click at [289, 131] on span "Notes" at bounding box center [291, 133] width 15 height 9
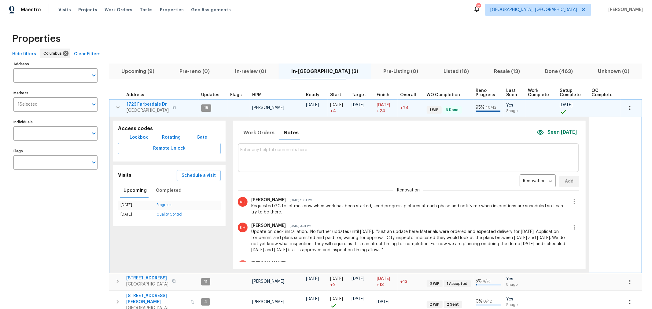
click at [118, 107] on icon "button" at bounding box center [118, 107] width 4 height 2
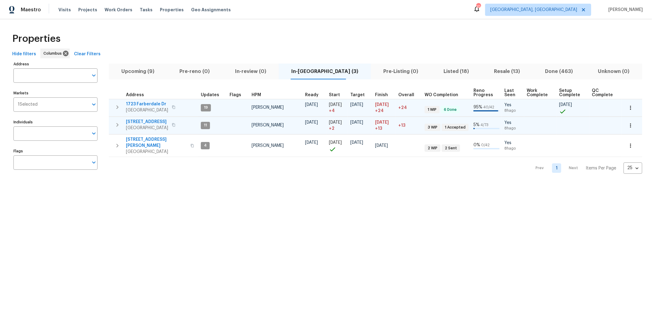
click at [118, 122] on icon "button" at bounding box center [117, 124] width 7 height 7
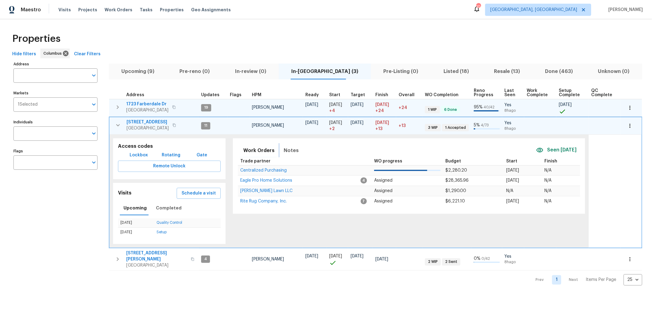
click at [280, 146] on button "Notes" at bounding box center [291, 150] width 22 height 15
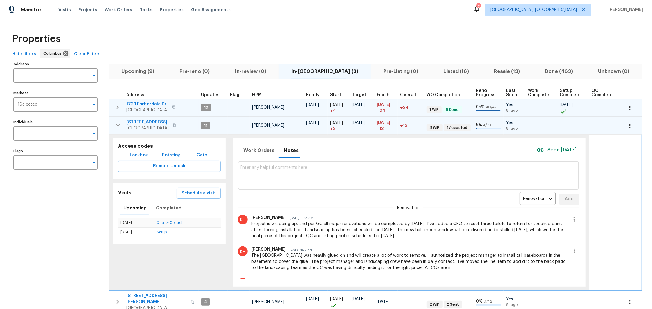
click at [117, 123] on icon "button" at bounding box center [117, 125] width 7 height 7
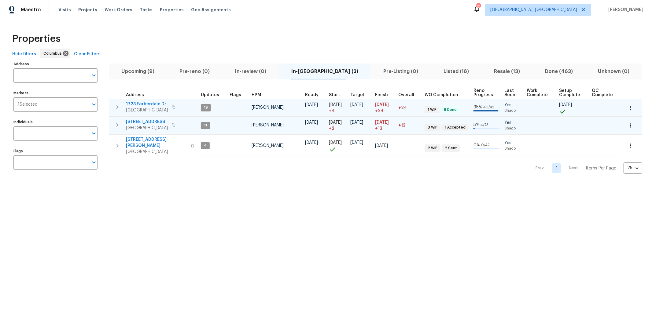
click at [120, 124] on icon "button" at bounding box center [117, 124] width 7 height 7
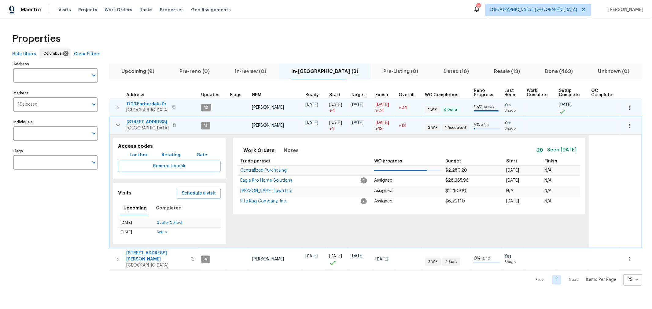
click at [139, 121] on span "[STREET_ADDRESS]" at bounding box center [148, 122] width 42 height 6
click at [119, 126] on icon "button" at bounding box center [117, 125] width 7 height 7
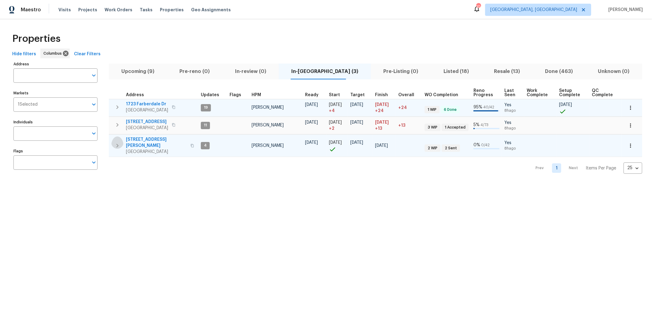
click at [114, 144] on icon "button" at bounding box center [117, 145] width 7 height 7
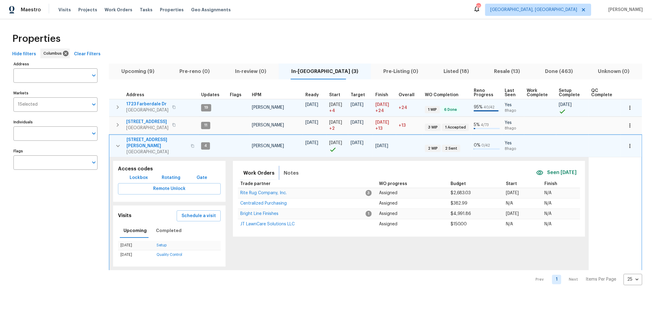
click at [292, 170] on span "Notes" at bounding box center [291, 173] width 15 height 9
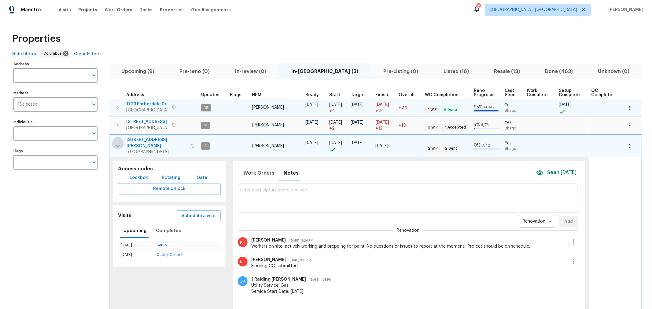
click at [115, 143] on icon "button" at bounding box center [117, 145] width 7 height 7
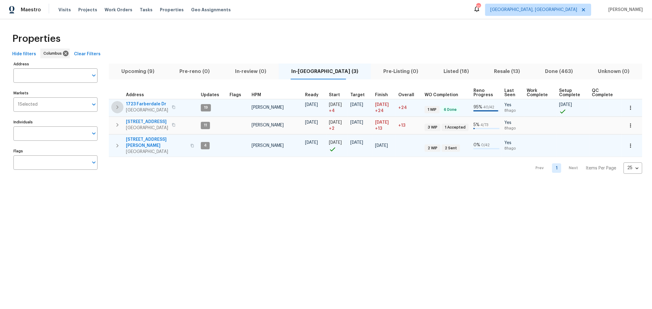
click at [113, 107] on button "button" at bounding box center [117, 107] width 12 height 12
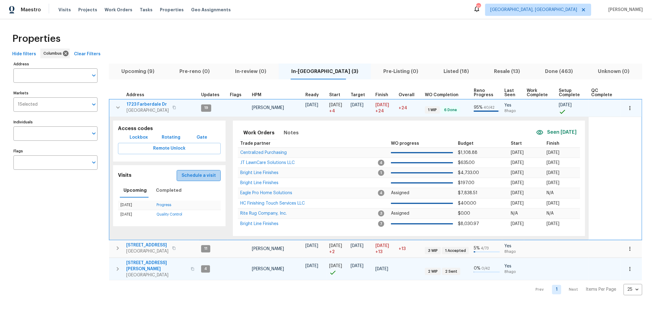
click at [199, 179] on button "Schedule a visit" at bounding box center [199, 175] width 44 height 11
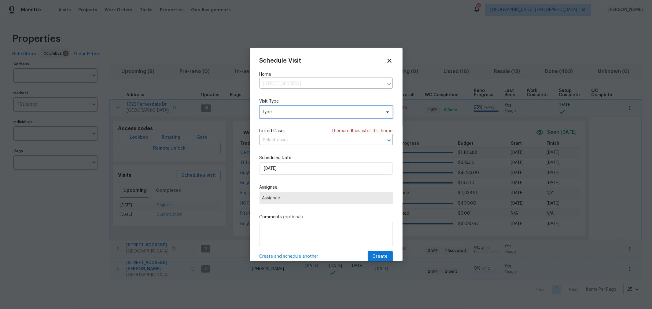
click at [290, 108] on span "Type" at bounding box center [326, 112] width 133 height 12
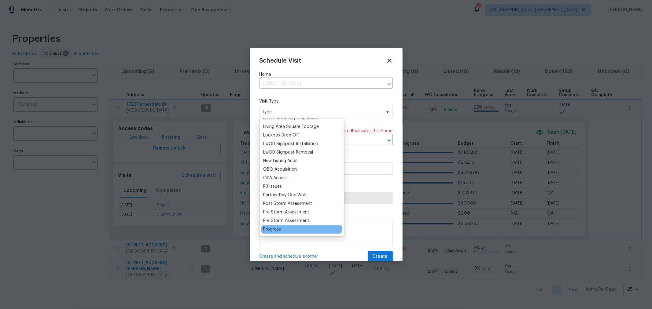
scroll to position [306, 0]
click at [269, 226] on div "Progress" at bounding box center [272, 229] width 18 height 6
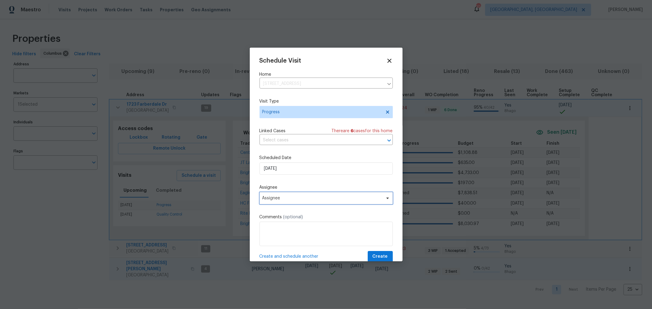
click at [332, 199] on span "Assignee" at bounding box center [322, 198] width 120 height 5
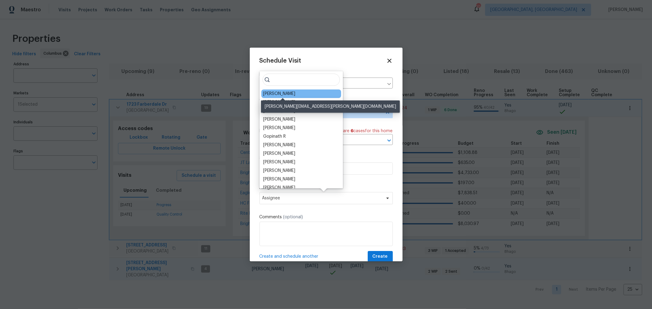
click at [295, 93] on div "[PERSON_NAME]" at bounding box center [279, 94] width 32 height 6
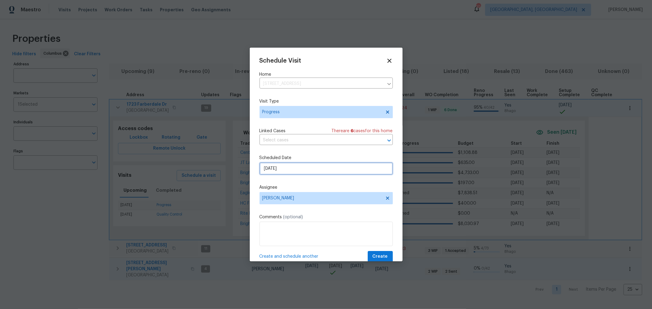
click at [304, 173] on input "[DATE]" at bounding box center [326, 169] width 133 height 12
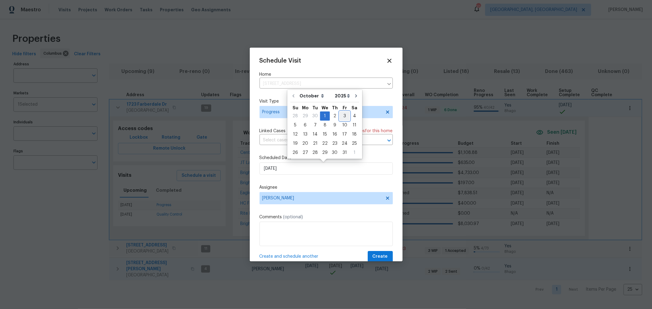
click at [344, 113] on div "3" at bounding box center [345, 116] width 10 height 9
type input "[DATE]"
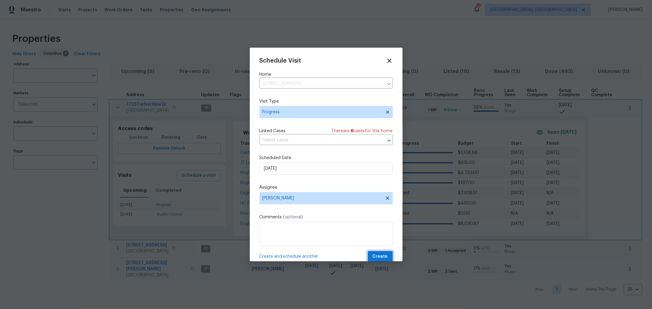
click at [381, 257] on span "Create" at bounding box center [380, 257] width 15 height 8
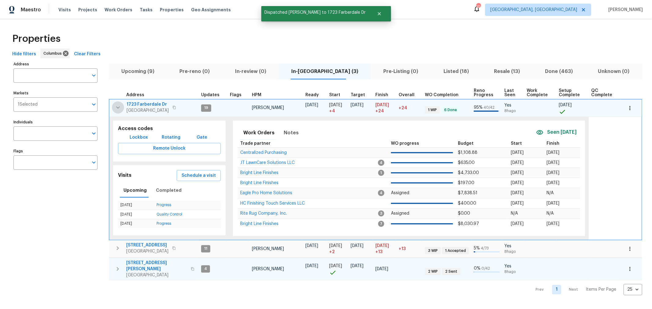
click at [118, 109] on icon "button" at bounding box center [117, 107] width 7 height 7
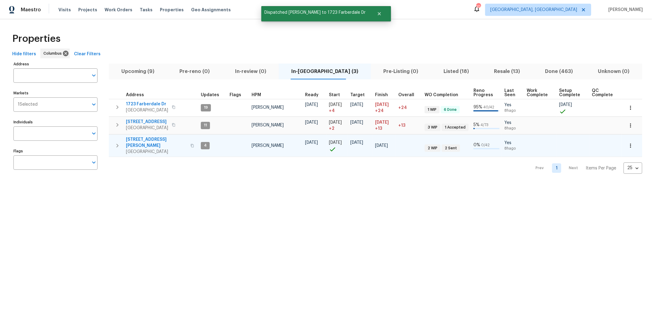
click at [119, 122] on icon "button" at bounding box center [117, 124] width 7 height 7
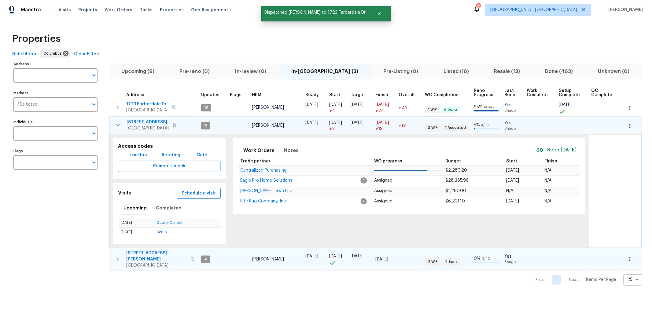
click at [205, 194] on span "Schedule a visit" at bounding box center [199, 194] width 34 height 8
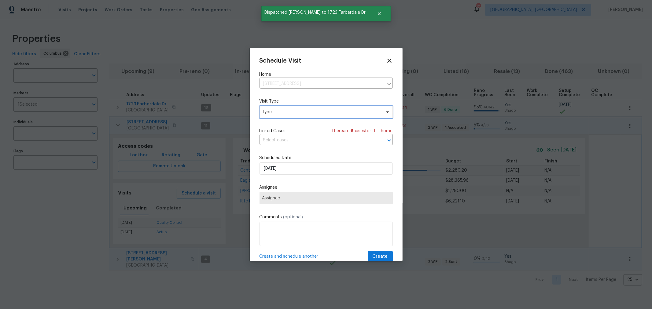
click at [303, 112] on span "Type" at bounding box center [321, 112] width 119 height 6
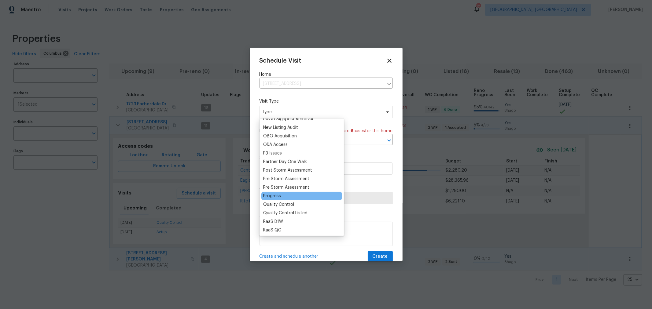
click at [272, 195] on div "Progress" at bounding box center [272, 196] width 18 height 6
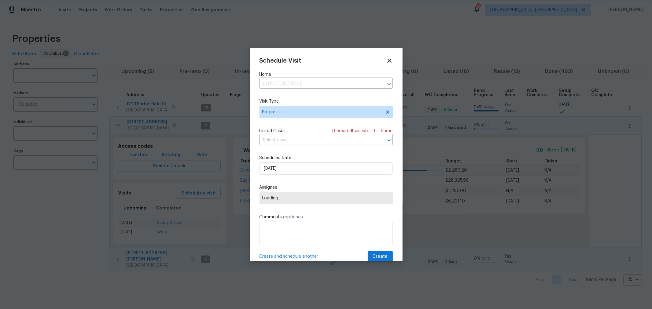
scroll to position [339, 0]
click at [283, 236] on textarea at bounding box center [326, 234] width 133 height 24
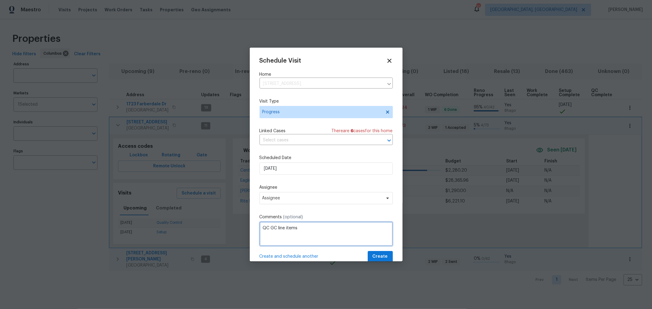
type textarea "QC GC line items"
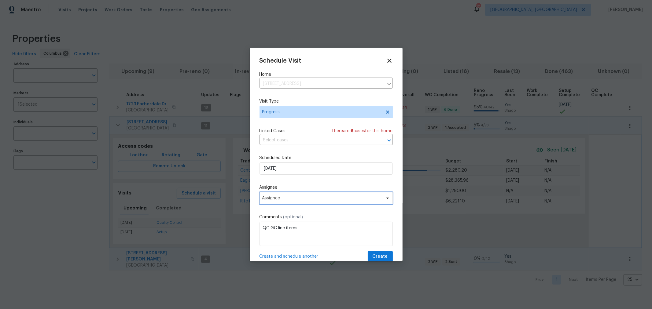
click at [292, 201] on span "Assignee" at bounding box center [322, 198] width 120 height 5
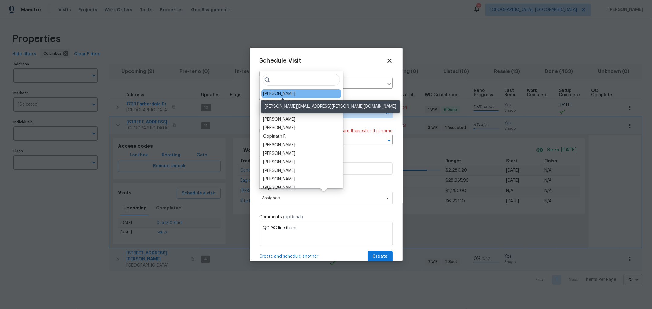
click at [286, 93] on div "[PERSON_NAME]" at bounding box center [279, 94] width 32 height 6
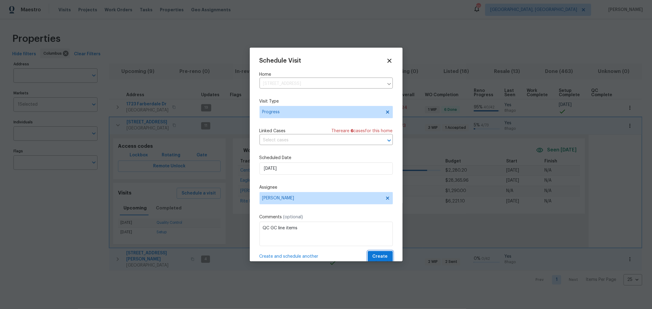
click at [373, 257] on span "Create" at bounding box center [380, 257] width 15 height 8
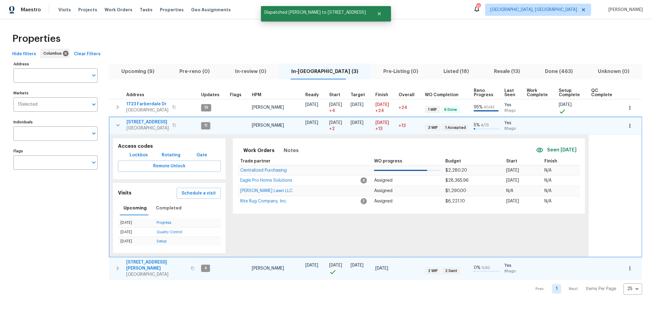
click at [119, 128] on icon "button" at bounding box center [117, 125] width 7 height 7
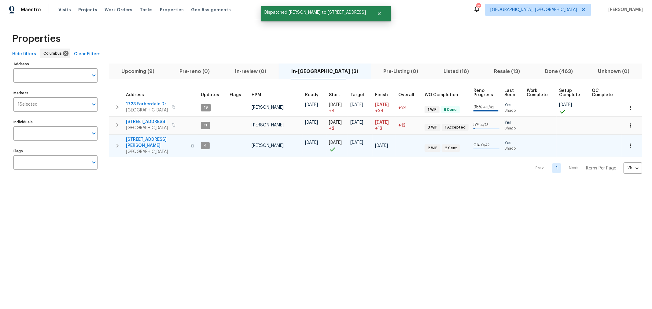
click at [117, 142] on icon "button" at bounding box center [117, 145] width 7 height 7
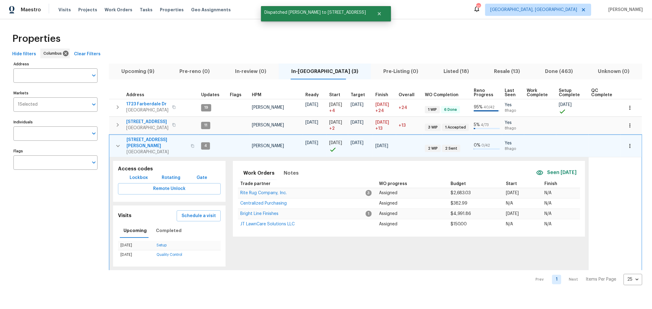
click at [198, 223] on div "Upcoming Completed" at bounding box center [169, 230] width 103 height 15
click at [204, 212] on span "Schedule a visit" at bounding box center [199, 216] width 34 height 8
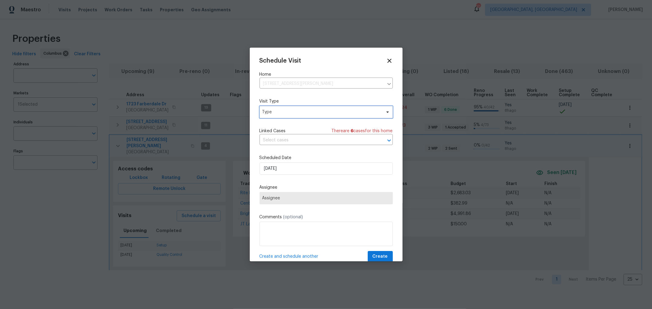
click at [290, 114] on span "Type" at bounding box center [321, 112] width 119 height 6
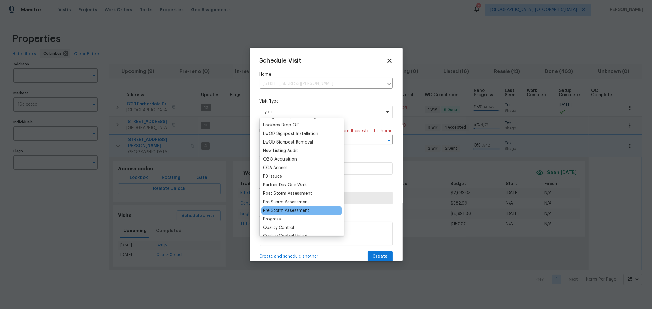
scroll to position [316, 0]
click at [274, 215] on div "Progress" at bounding box center [301, 219] width 81 height 9
click at [272, 217] on div "Progress" at bounding box center [272, 219] width 18 height 6
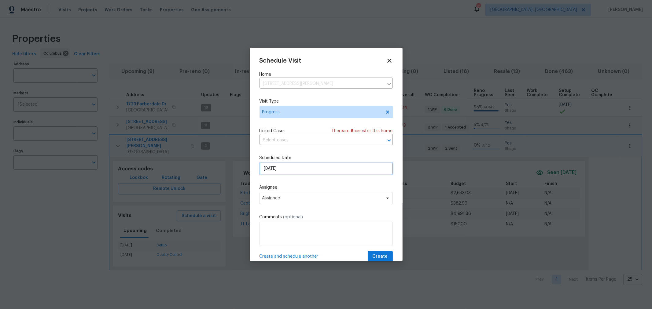
click at [292, 170] on input "[DATE]" at bounding box center [326, 169] width 133 height 12
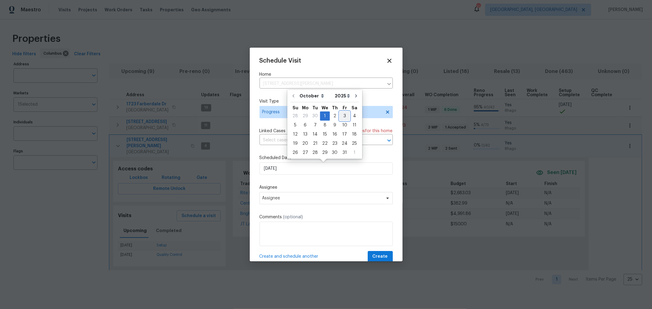
click at [344, 113] on div "3" at bounding box center [345, 116] width 10 height 9
type input "[DATE]"
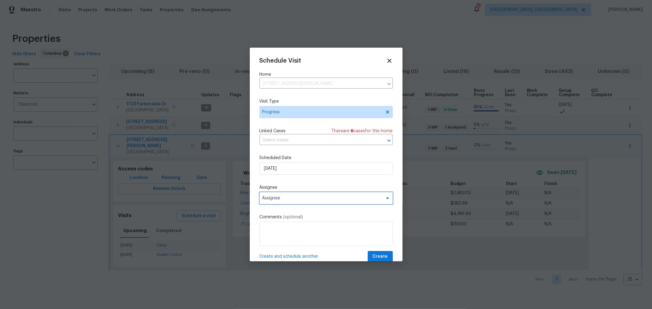
click at [313, 197] on span "Assignee" at bounding box center [322, 198] width 120 height 5
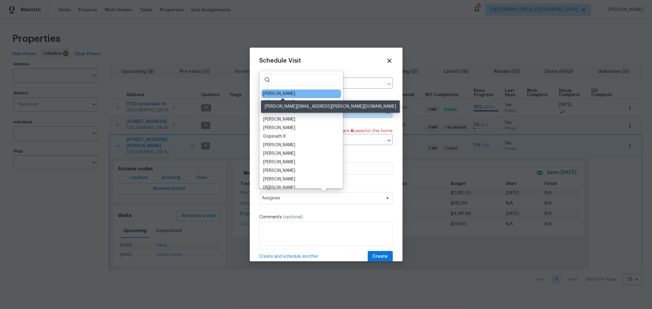
click at [283, 93] on div "[PERSON_NAME]" at bounding box center [279, 94] width 32 height 6
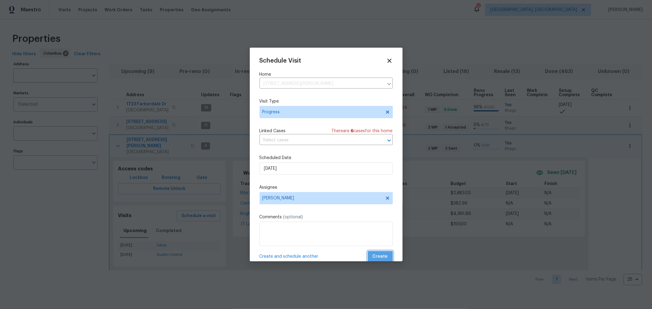
click at [382, 257] on span "Create" at bounding box center [380, 257] width 15 height 8
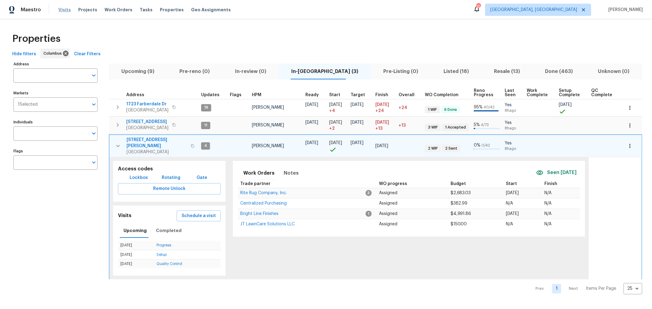
click at [62, 8] on span "Visits" at bounding box center [64, 10] width 13 height 6
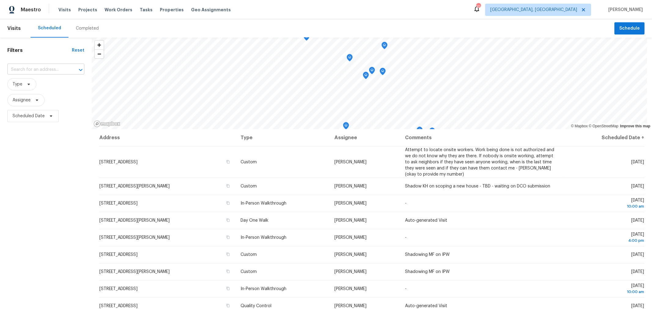
click at [56, 69] on input "text" at bounding box center [37, 69] width 60 height 9
type input "215 wa"
click at [51, 82] on li "215 Walnut St, Groveport, OH 43125" at bounding box center [45, 84] width 77 height 10
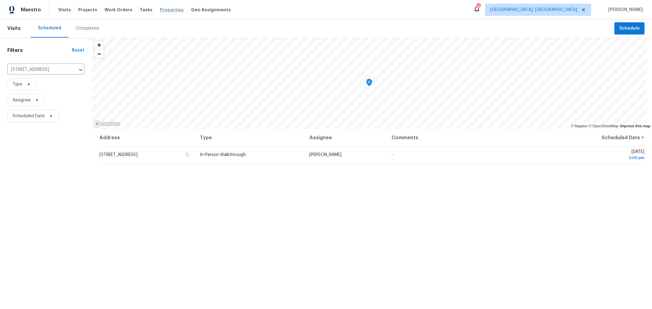
click at [164, 9] on span "Properties" at bounding box center [172, 10] width 24 height 6
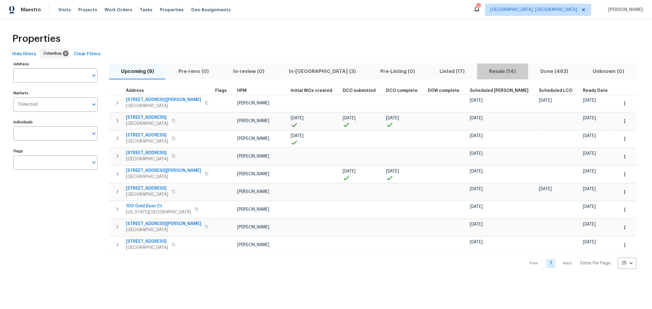
click at [481, 73] on span "Resale (14)" at bounding box center [503, 71] width 44 height 9
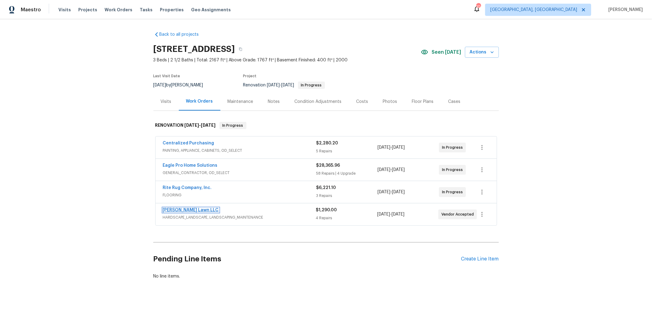
click at [187, 208] on link "[PERSON_NAME] Lawn LLC" at bounding box center [191, 210] width 56 height 4
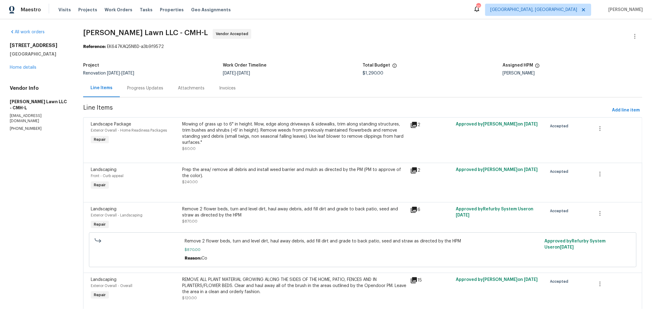
click at [146, 87] on div "Progress Updates" at bounding box center [145, 88] width 36 height 6
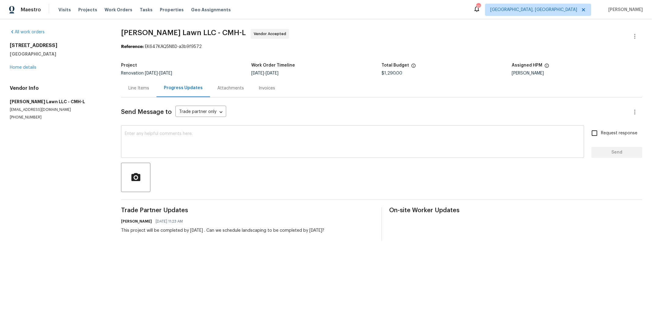
click at [263, 143] on textarea at bounding box center [353, 142] width 456 height 21
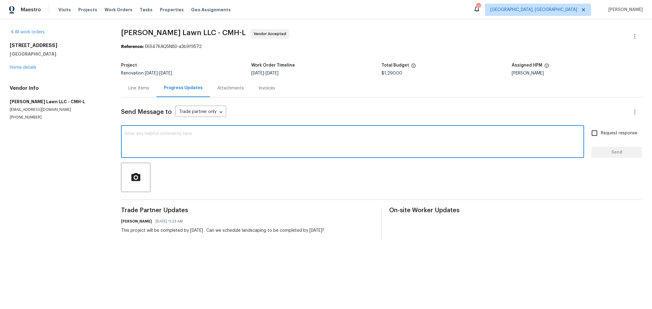
click at [168, 131] on div "x ​" at bounding box center [352, 142] width 463 height 31
type textarea "Please respond and let me know if this message has been received. Hope all is w…"
click at [601, 135] on span "Request response" at bounding box center [619, 133] width 36 height 6
click at [601, 135] on input "Request response" at bounding box center [594, 133] width 13 height 13
checkbox input "true"
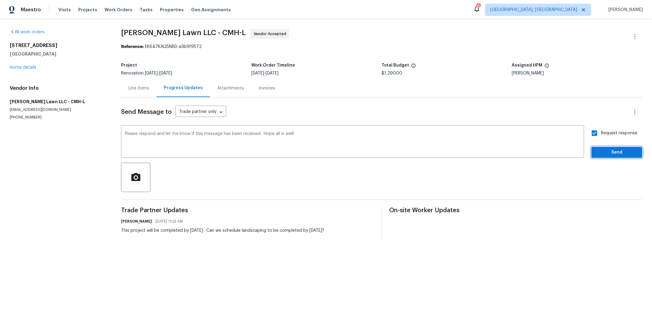
click at [602, 157] on button "Send" at bounding box center [617, 152] width 51 height 11
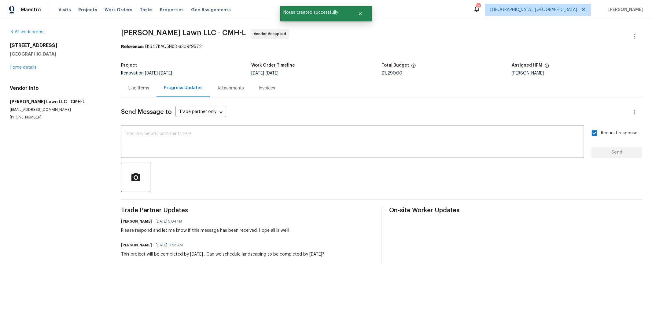
click at [22, 71] on div "All work orders [STREET_ADDRESS][PERSON_NAME] Home details Vendor Info [PERSON_…" at bounding box center [58, 74] width 97 height 91
click at [24, 70] on div "[STREET_ADDRESS][PERSON_NAME] Home details" at bounding box center [58, 56] width 97 height 28
click at [26, 68] on link "Home details" at bounding box center [23, 67] width 27 height 4
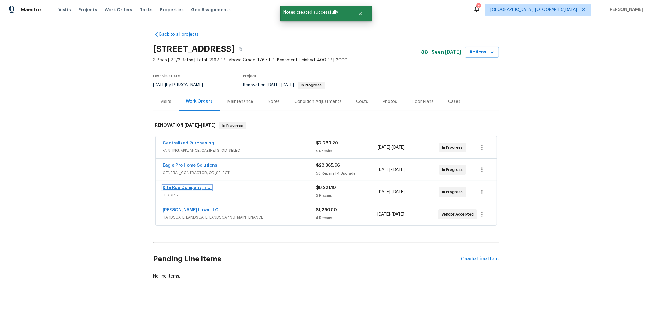
click at [193, 186] on link "Rite Rug Company, Inc." at bounding box center [187, 188] width 49 height 4
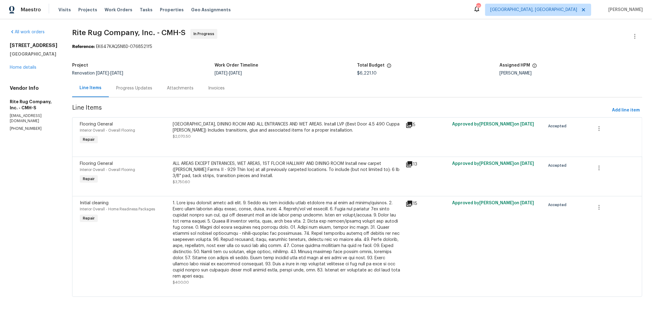
click at [152, 89] on div "Progress Updates" at bounding box center [134, 88] width 36 height 6
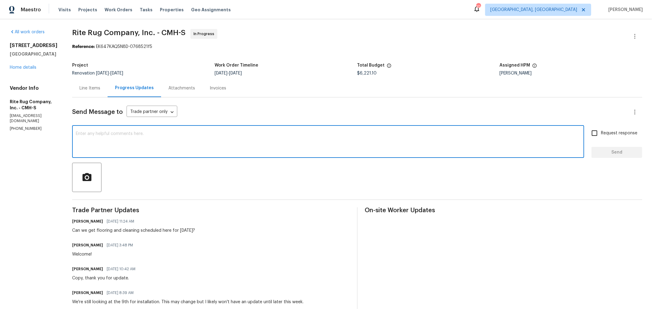
click at [229, 140] on textarea at bounding box center [328, 142] width 505 height 21
type textarea "Spoke to [PERSON_NAME] via text and he is working on scheduling this project fo…"
click at [621, 150] on span "Send" at bounding box center [616, 153] width 41 height 8
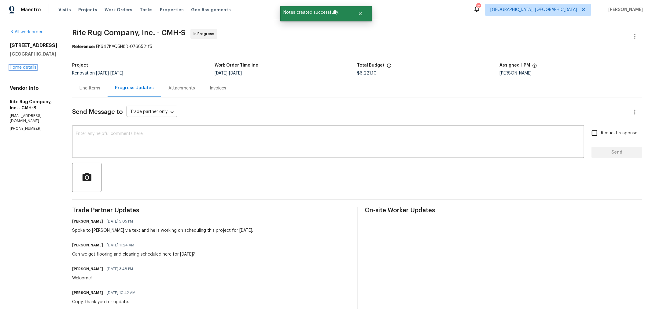
click at [28, 66] on link "Home details" at bounding box center [23, 67] width 27 height 4
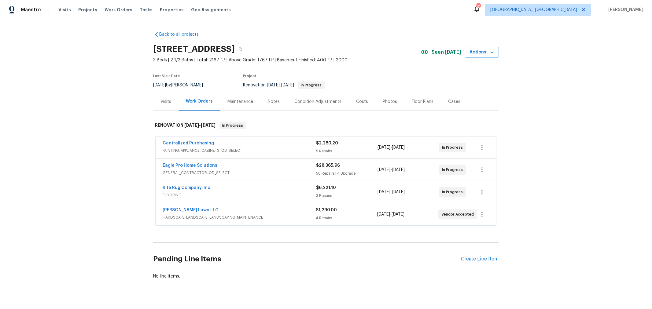
click at [279, 102] on div "Notes" at bounding box center [274, 102] width 27 height 18
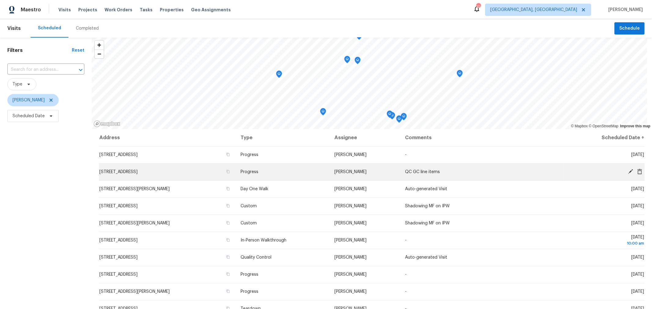
click at [628, 171] on icon at bounding box center [631, 172] width 6 height 6
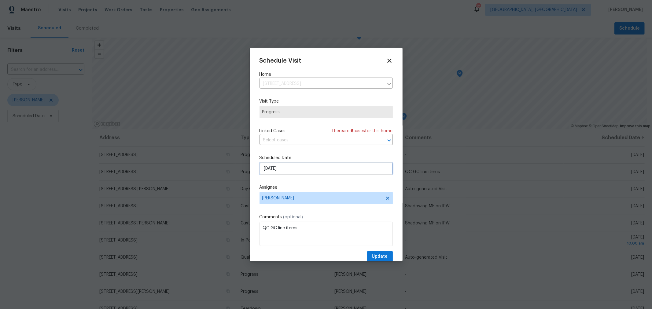
click at [283, 169] on input "[DATE]" at bounding box center [326, 169] width 133 height 12
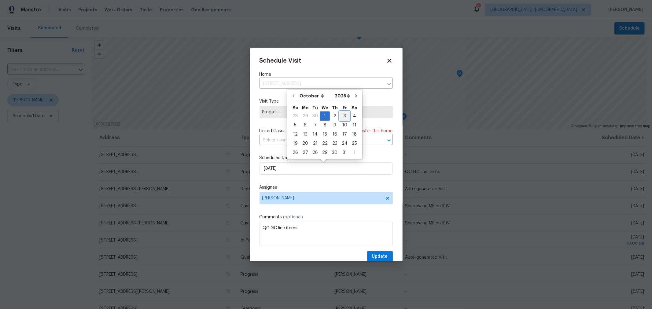
click at [341, 116] on div "3" at bounding box center [345, 116] width 10 height 9
type input "[DATE]"
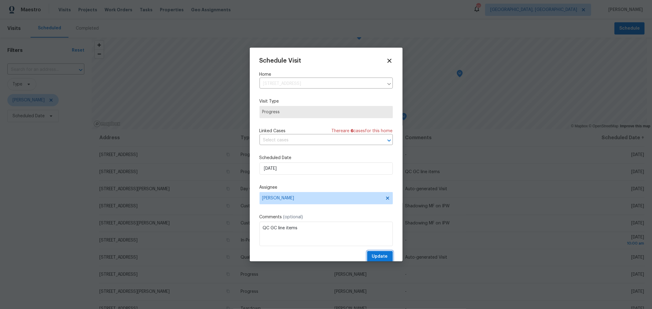
click at [372, 253] on button "Update" at bounding box center [380, 256] width 26 height 11
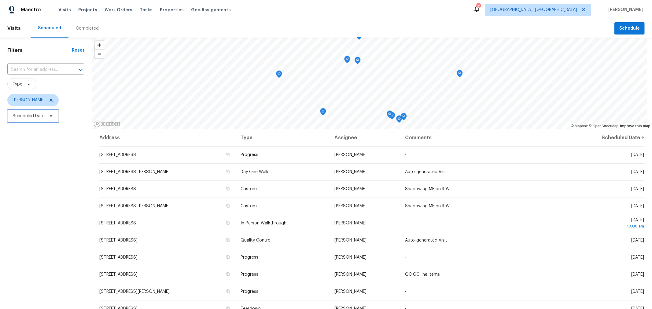
click at [35, 115] on span "Scheduled Date" at bounding box center [29, 116] width 32 height 6
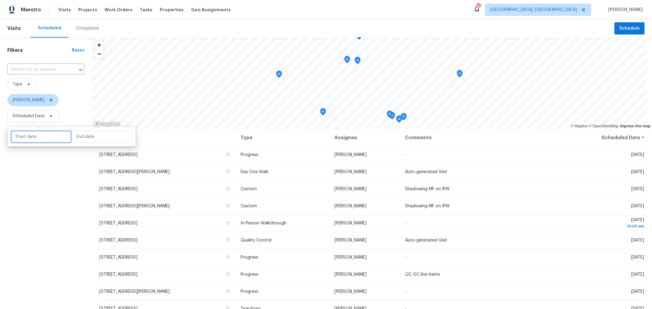
select select "9"
select select "2025"
select select "10"
select select "2025"
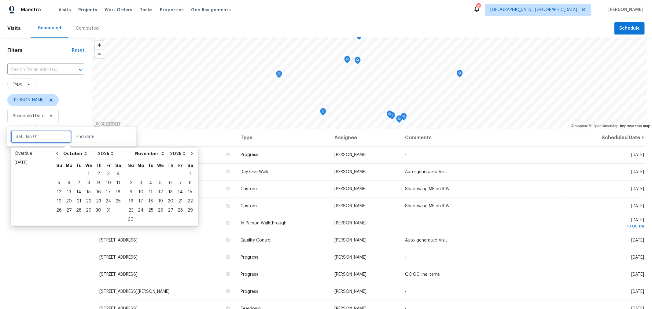
click at [38, 137] on input "text" at bounding box center [41, 137] width 60 height 12
click at [97, 172] on div "2" at bounding box center [99, 174] width 10 height 9
type input "[DATE]"
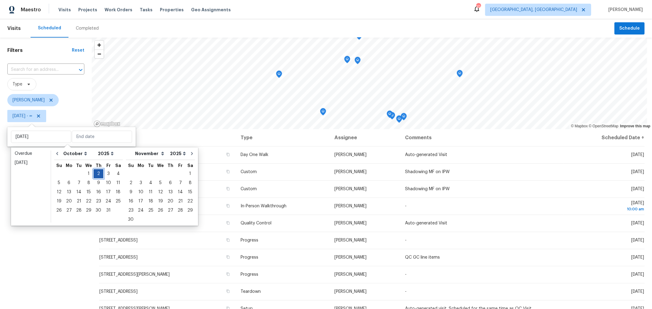
click at [96, 173] on div "2" at bounding box center [99, 174] width 10 height 9
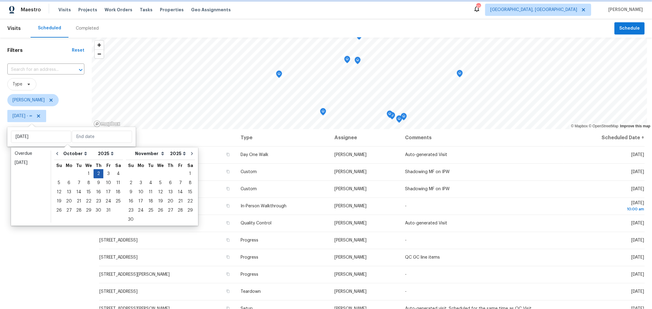
type input "[DATE]"
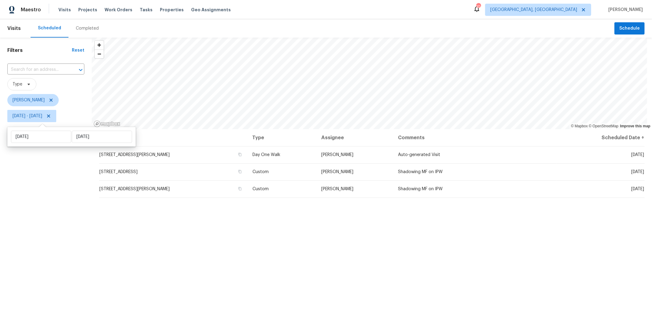
click at [47, 241] on div "Filters Reset ​ Type [PERSON_NAME] [DATE] - [DATE]" at bounding box center [46, 207] width 92 height 339
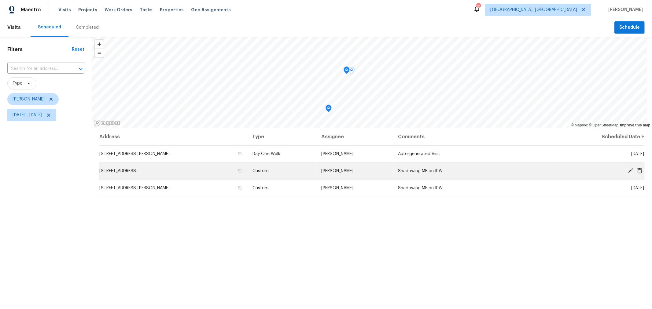
scroll to position [2, 0]
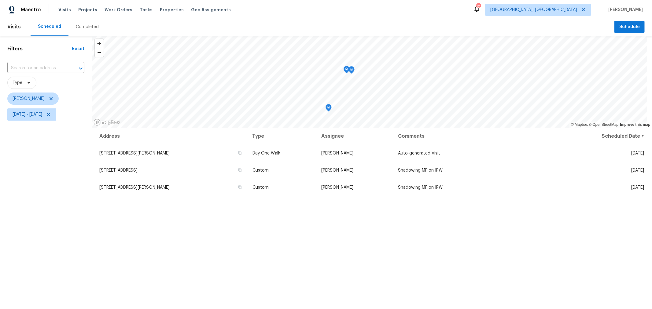
click at [340, 220] on div "Address Type Assignee Comments Scheduled Date ↑ [STREET_ADDRESS][PERSON_NAME] D…" at bounding box center [372, 252] width 560 height 248
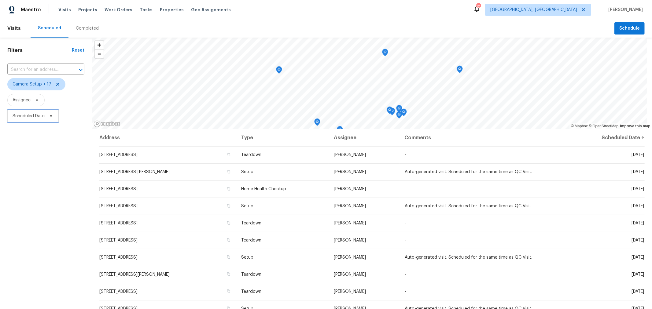
click at [34, 110] on span "Scheduled Date" at bounding box center [32, 116] width 51 height 12
click at [54, 184] on div "Filters Reset ​ Camera Setup + 17 Assignee Scheduled Date" at bounding box center [46, 207] width 92 height 339
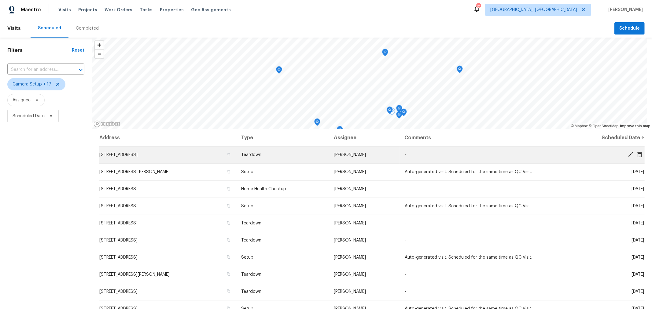
click at [628, 154] on icon at bounding box center [630, 154] width 5 height 5
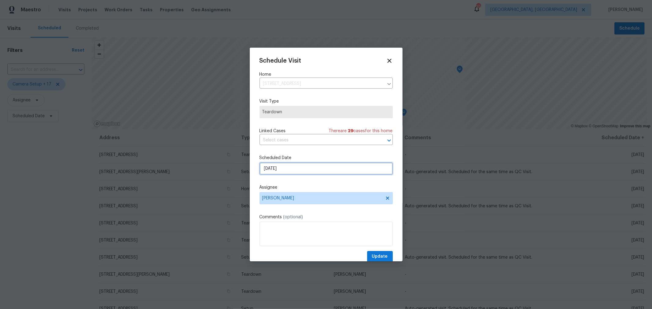
click at [305, 168] on input "[DATE]" at bounding box center [326, 169] width 133 height 12
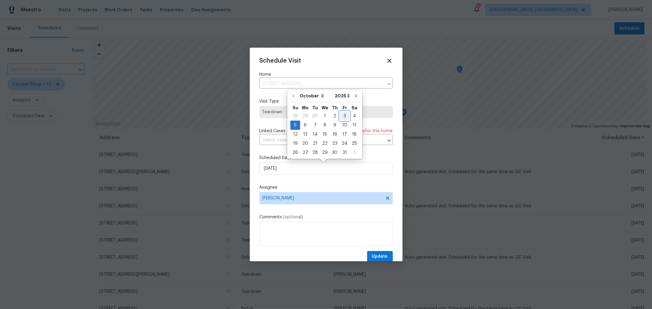
click at [343, 117] on div "3" at bounding box center [345, 116] width 10 height 9
type input "[DATE]"
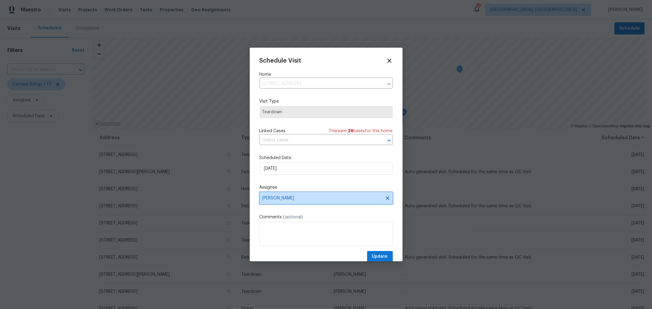
click at [322, 202] on span "[PERSON_NAME]" at bounding box center [326, 198] width 133 height 12
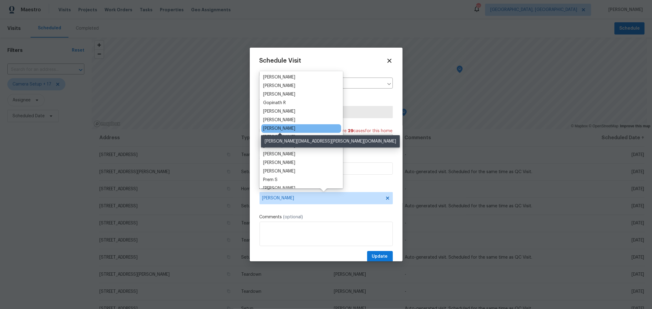
scroll to position [34, 0]
click at [290, 127] on div "[PERSON_NAME]" at bounding box center [279, 128] width 32 height 6
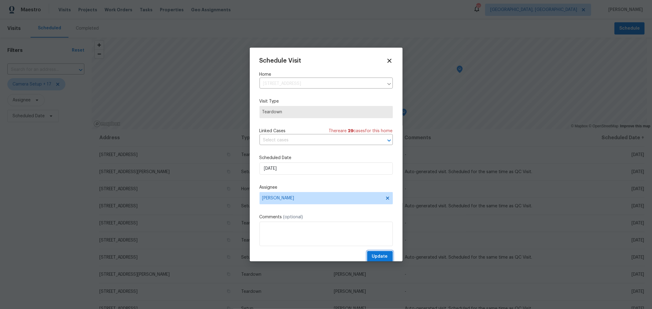
click at [378, 252] on button "Update" at bounding box center [380, 256] width 26 height 11
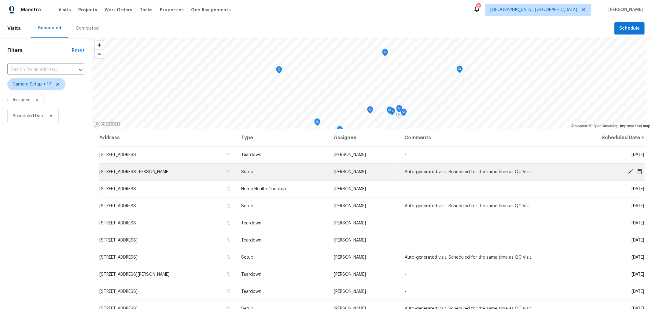
click at [628, 169] on icon at bounding box center [631, 172] width 6 height 6
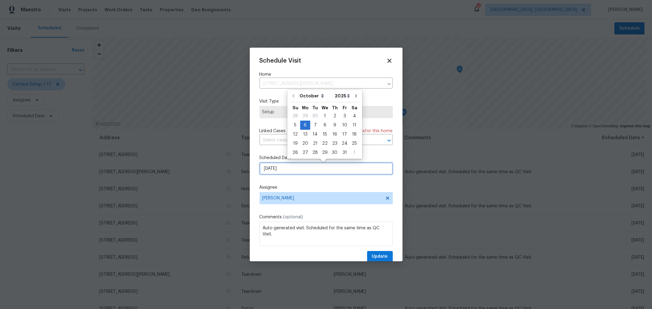
click at [305, 170] on input "[DATE]" at bounding box center [326, 169] width 133 height 12
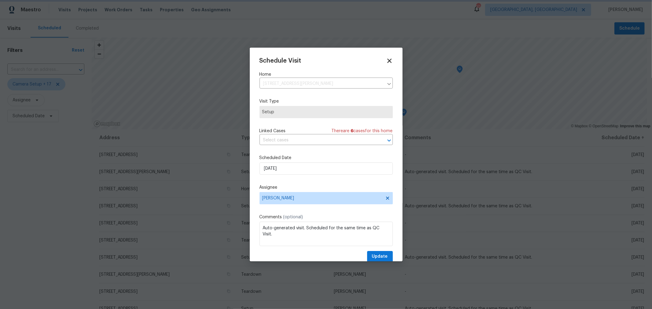
click at [386, 60] on icon at bounding box center [389, 60] width 7 height 7
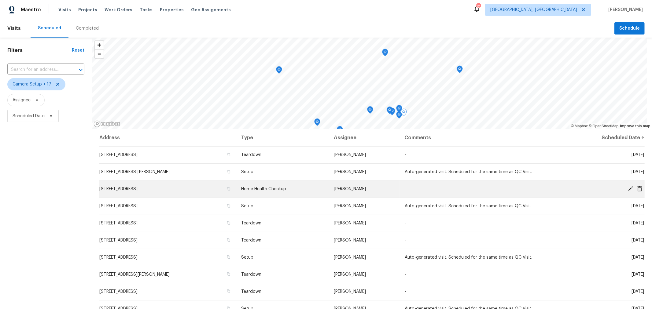
click at [628, 189] on icon at bounding box center [630, 189] width 5 height 5
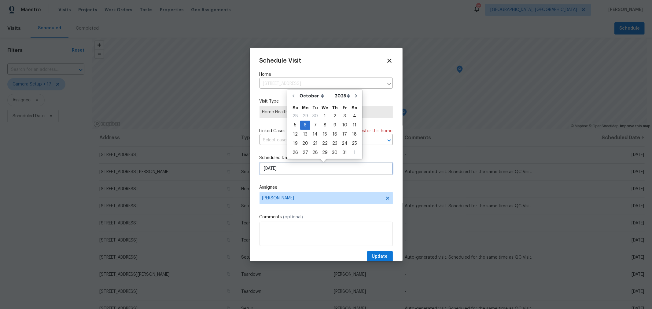
click at [297, 165] on input "[DATE]" at bounding box center [326, 169] width 133 height 12
click at [340, 116] on div "3" at bounding box center [345, 116] width 10 height 9
type input "[DATE]"
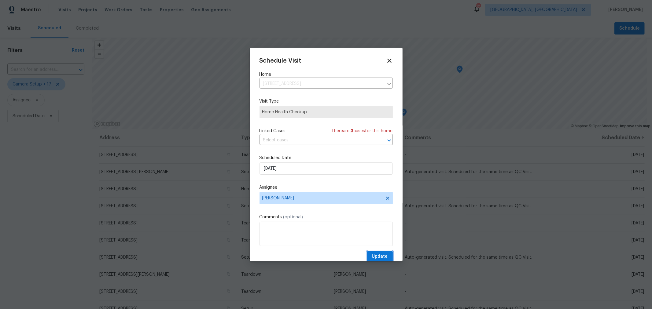
click at [375, 255] on span "Update" at bounding box center [380, 257] width 16 height 8
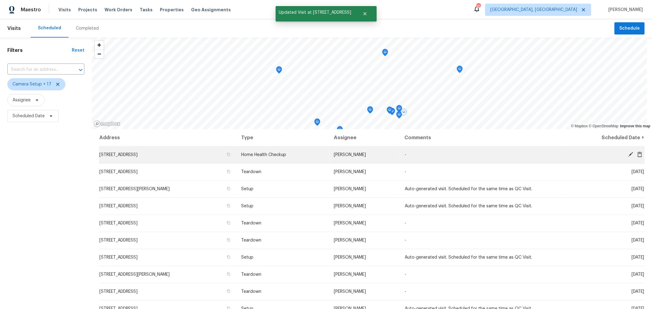
click at [628, 153] on icon at bounding box center [630, 154] width 5 height 5
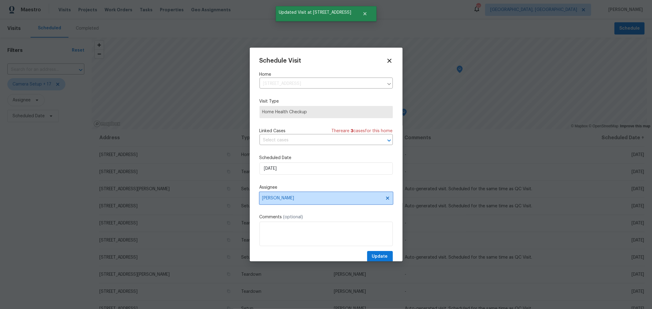
click at [318, 201] on span "[PERSON_NAME]" at bounding box center [322, 198] width 120 height 5
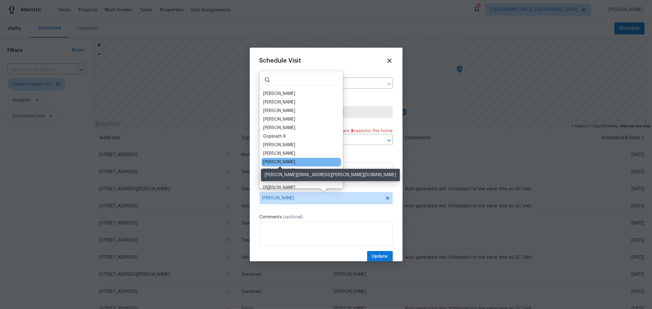
click at [293, 163] on div "[PERSON_NAME]" at bounding box center [279, 162] width 32 height 6
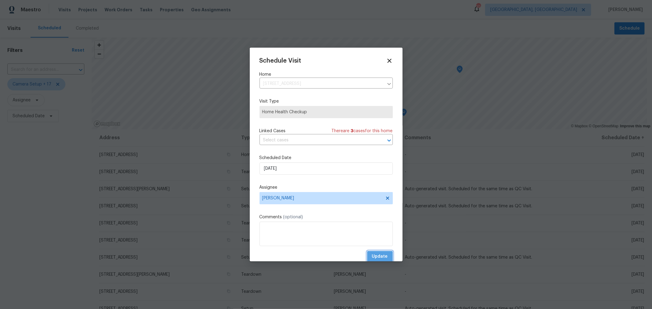
click at [369, 253] on button "Update" at bounding box center [380, 256] width 26 height 11
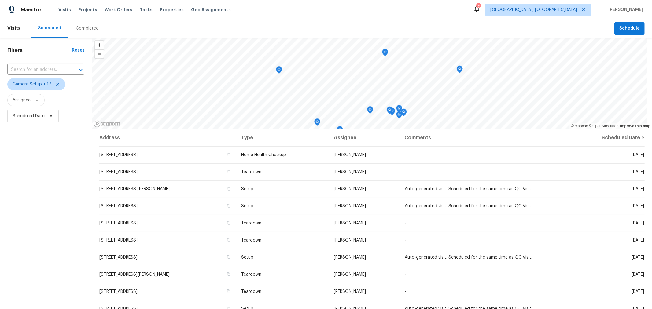
click at [10, 176] on div "Filters Reset ​ Camera Setup + 17 Assignee Scheduled Date" at bounding box center [46, 207] width 92 height 339
click at [8, 225] on div "Filters Reset ​ Camera Setup + 17 Assignee Scheduled Date" at bounding box center [46, 207] width 92 height 339
